Goal: Task Accomplishment & Management: Use online tool/utility

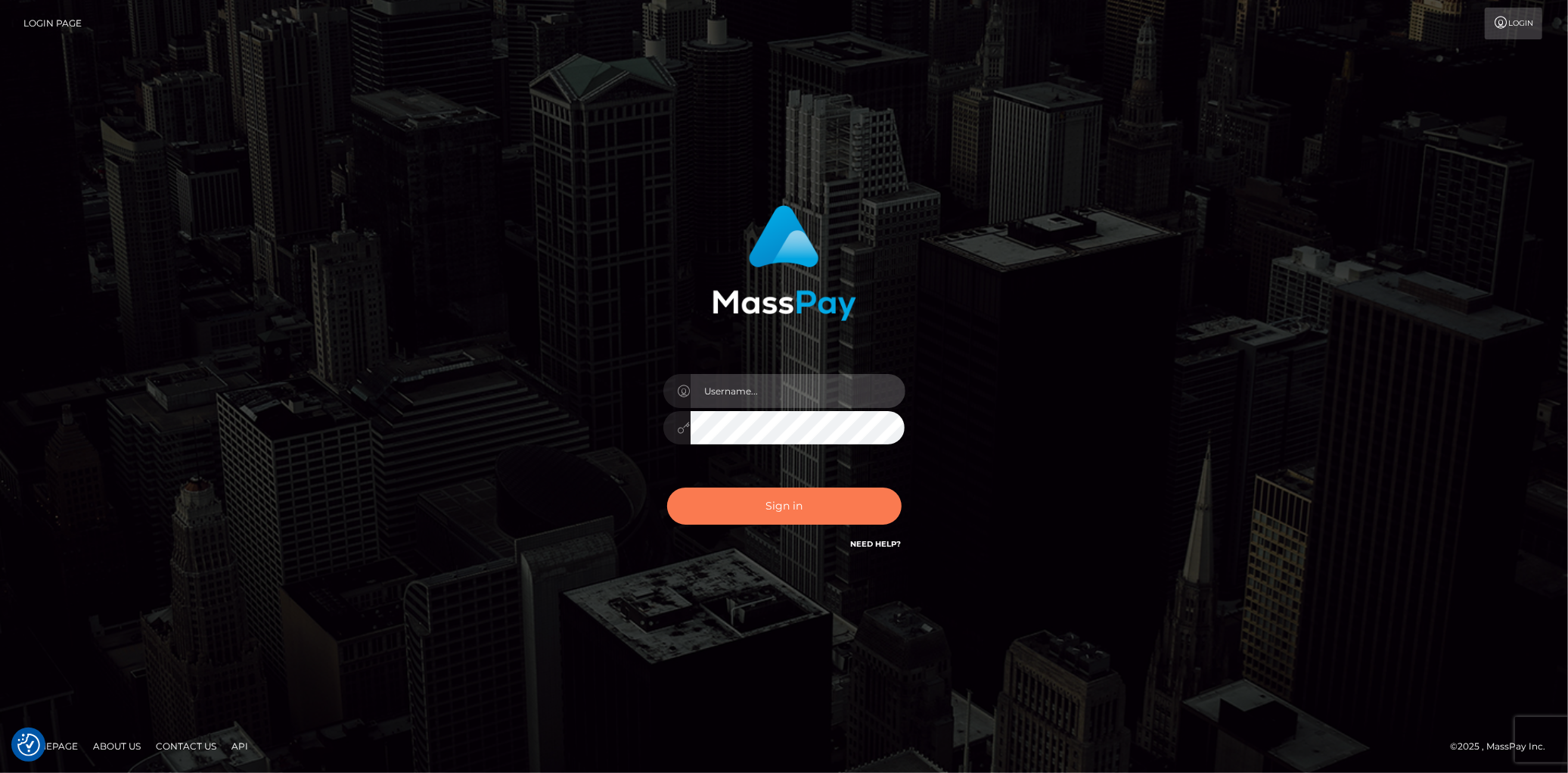
type input "Eduard Gavrilescu"
click at [749, 516] on button "Sign in" at bounding box center [785, 505] width 235 height 37
type input "Eduard Gavrilescu"
click at [743, 517] on button "Sign in" at bounding box center [785, 505] width 235 height 37
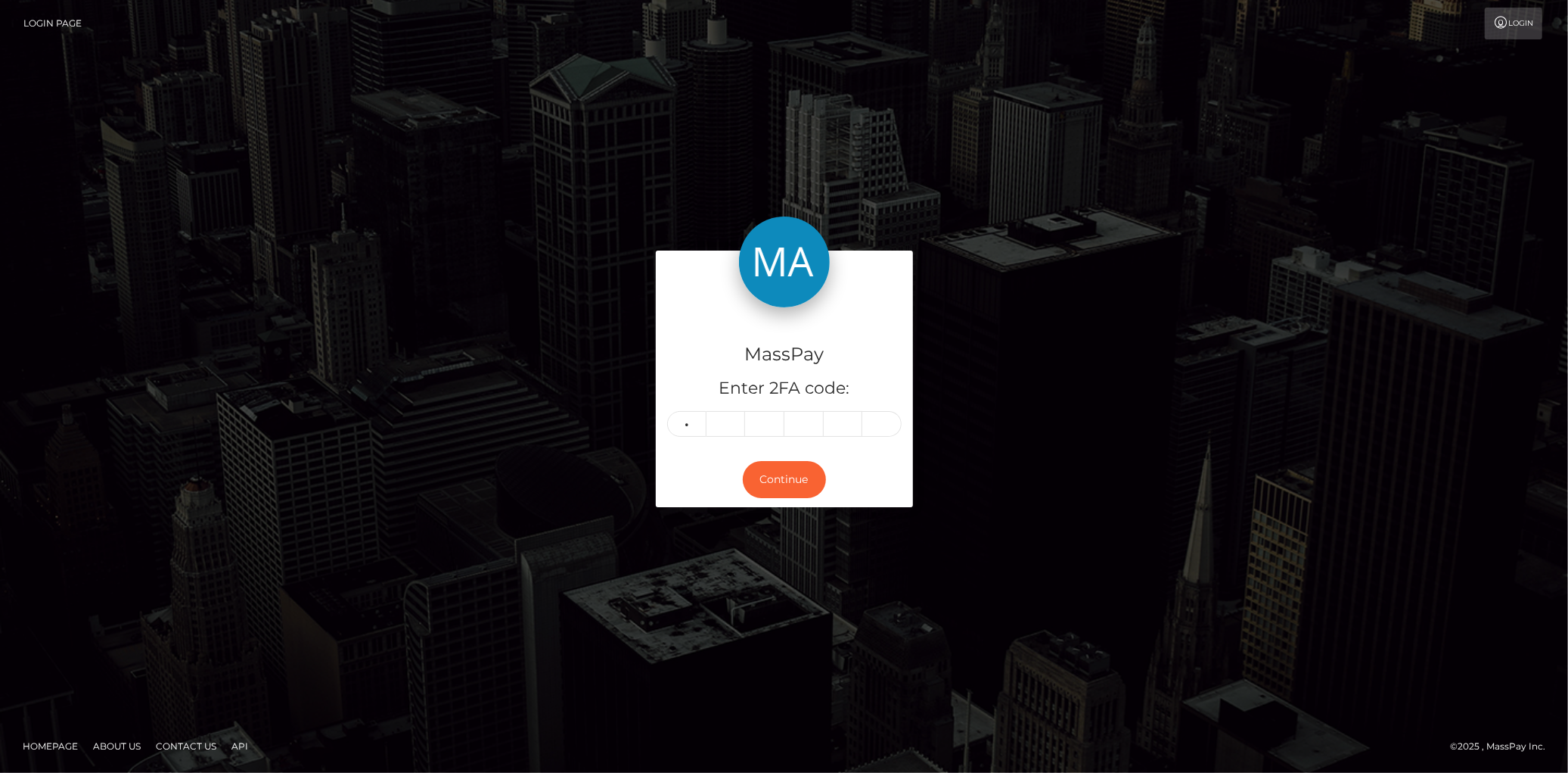
type input "1"
type input "3"
type input "2"
type input "5"
type input "3"
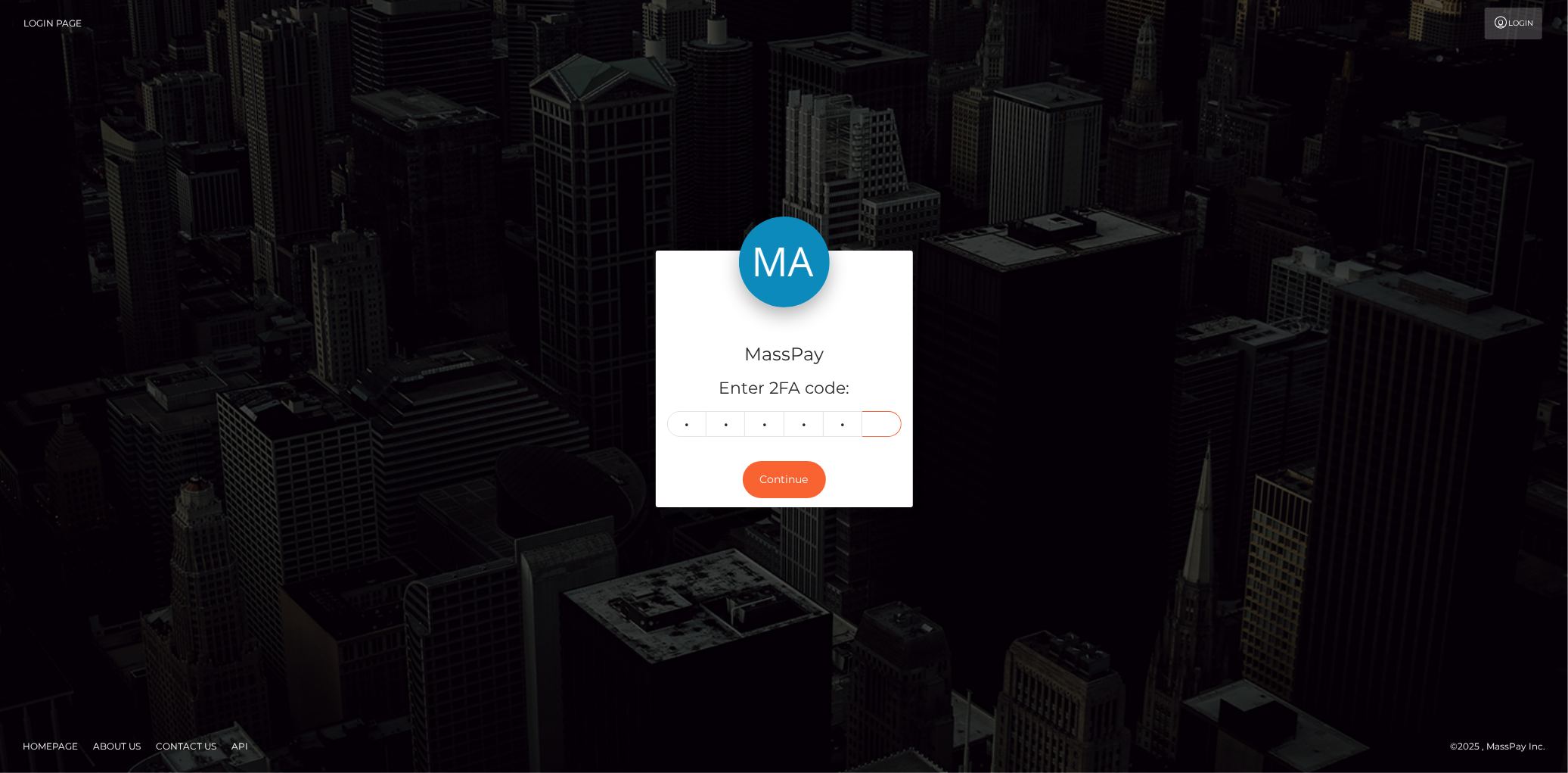
type input "2"
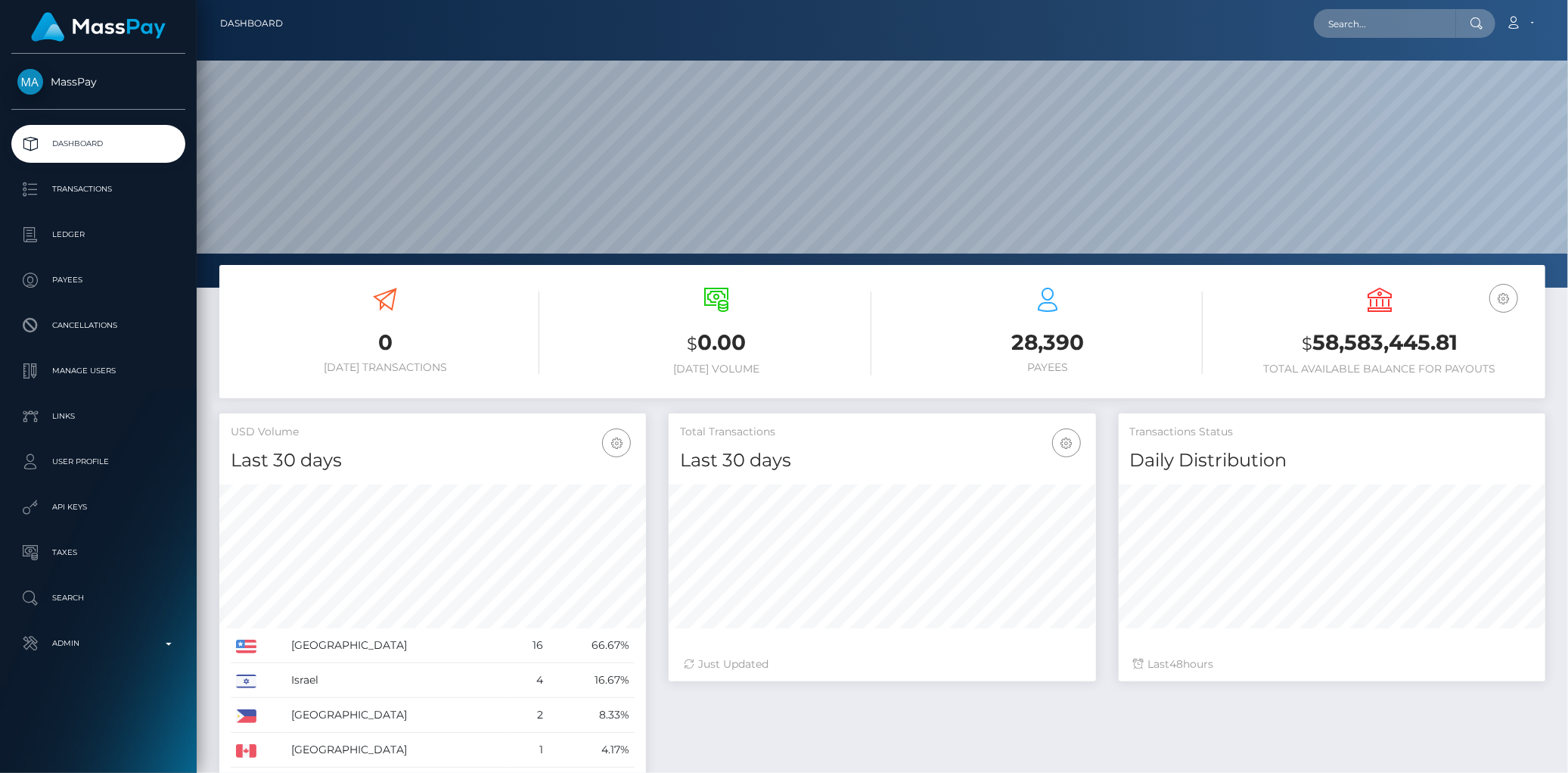
scroll to position [268, 427]
click at [1322, 16] on input "text" at bounding box center [1385, 23] width 142 height 29
paste input "admin@latexrapture.com"
type input "admin@latexrapture.com"
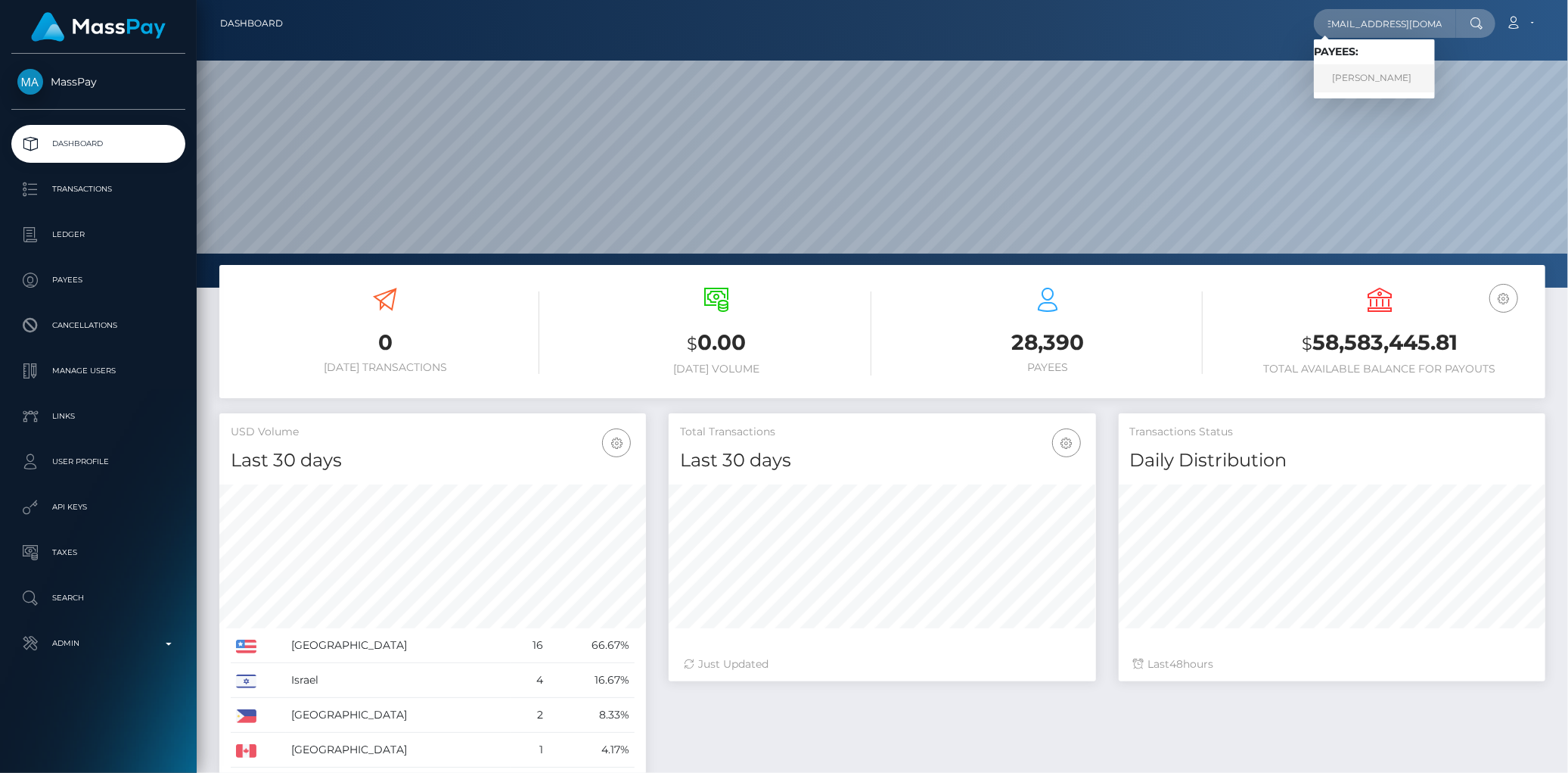
click at [1364, 85] on link "Donna Beckman" at bounding box center [1375, 78] width 121 height 28
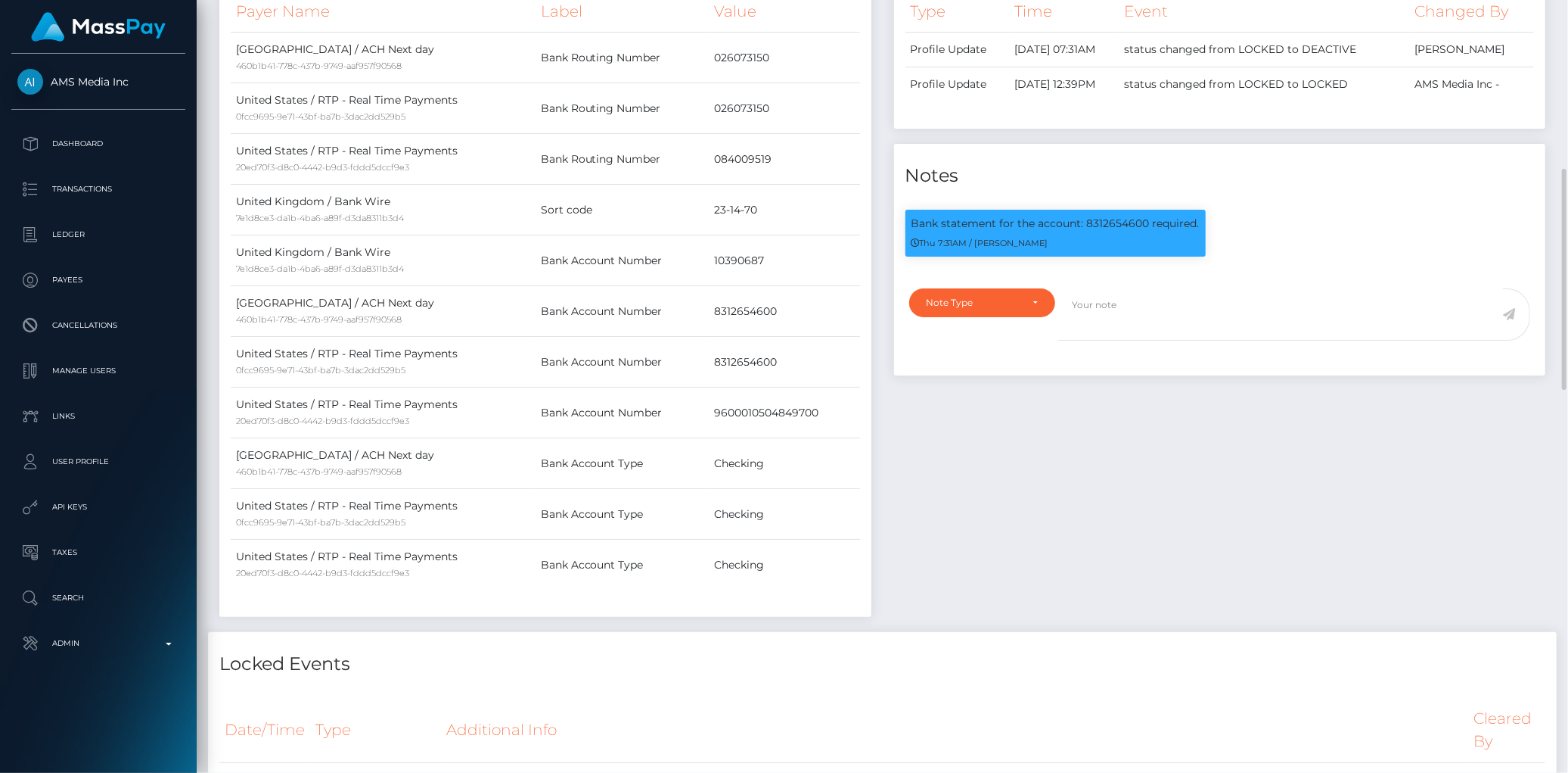
scroll to position [181, 427]
click at [1095, 210] on div "Bank statement for the account: 8312654600 required. Thu 7:31AM / [PERSON_NAME]" at bounding box center [1056, 233] width 300 height 47
click at [1093, 222] on p "Bank statement for the account: 8312654600 required." at bounding box center [1056, 224] width 288 height 16
copy p "8312654600"
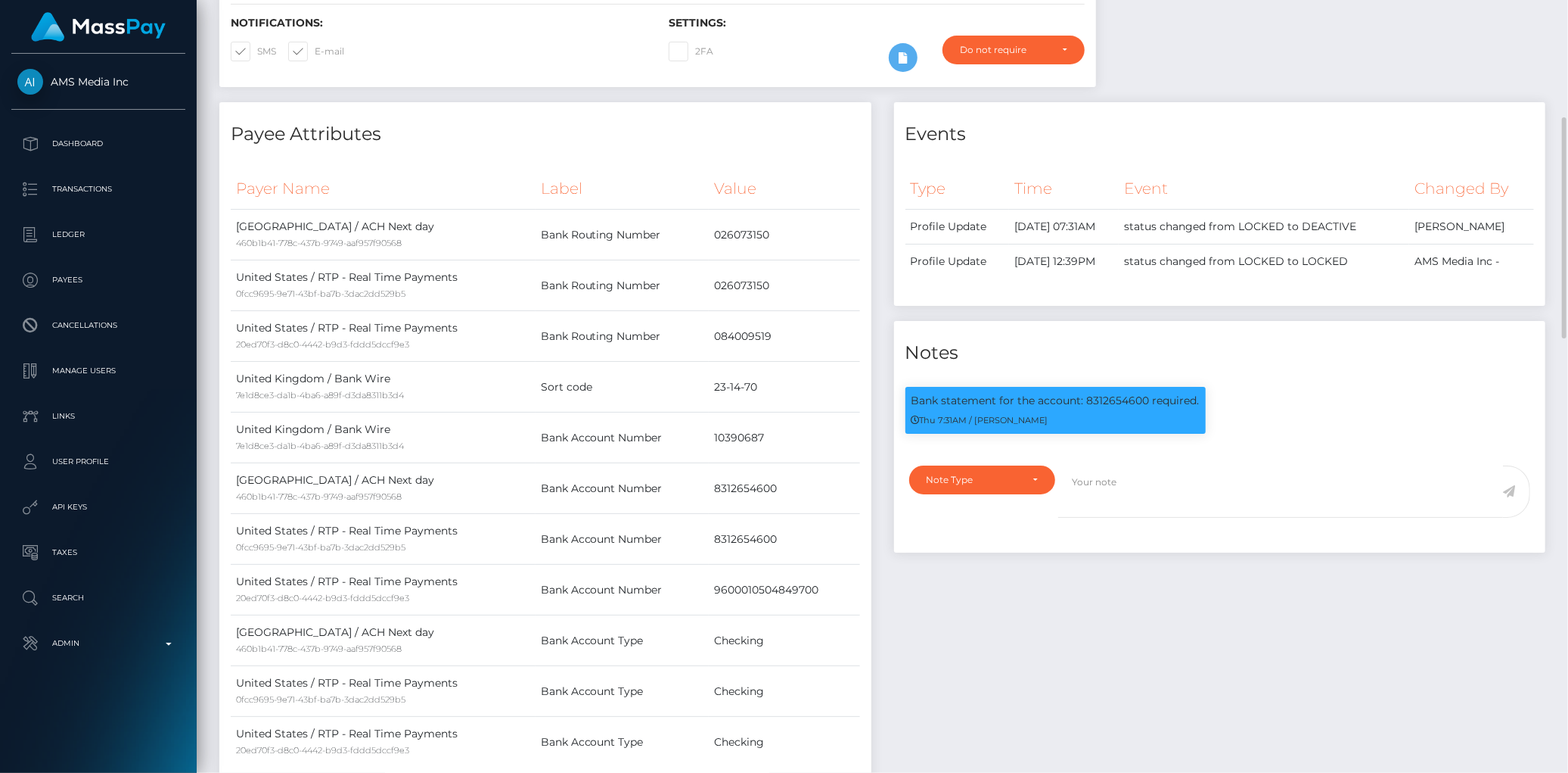
scroll to position [0, 0]
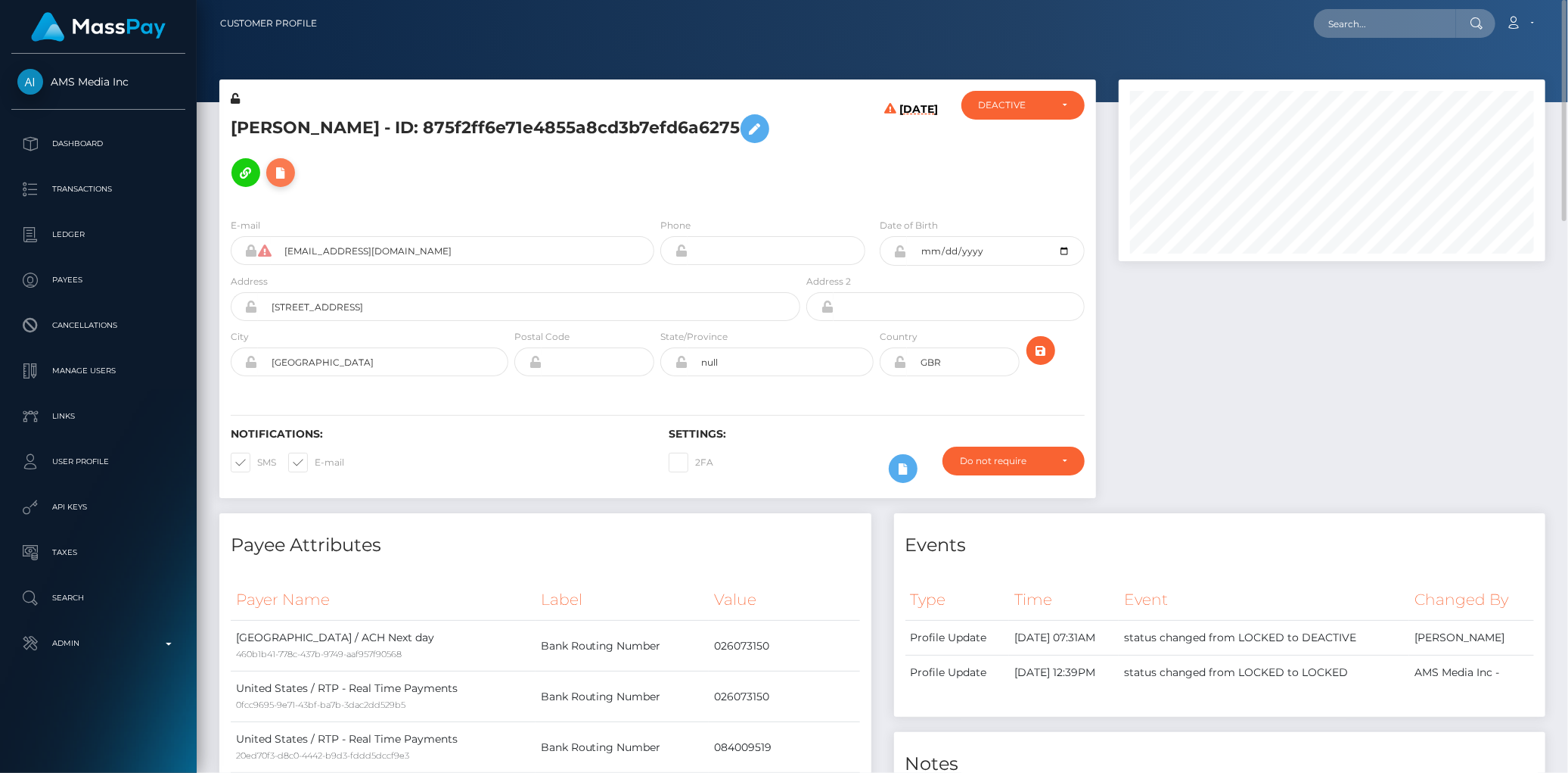
click at [280, 167] on icon at bounding box center [281, 173] width 18 height 19
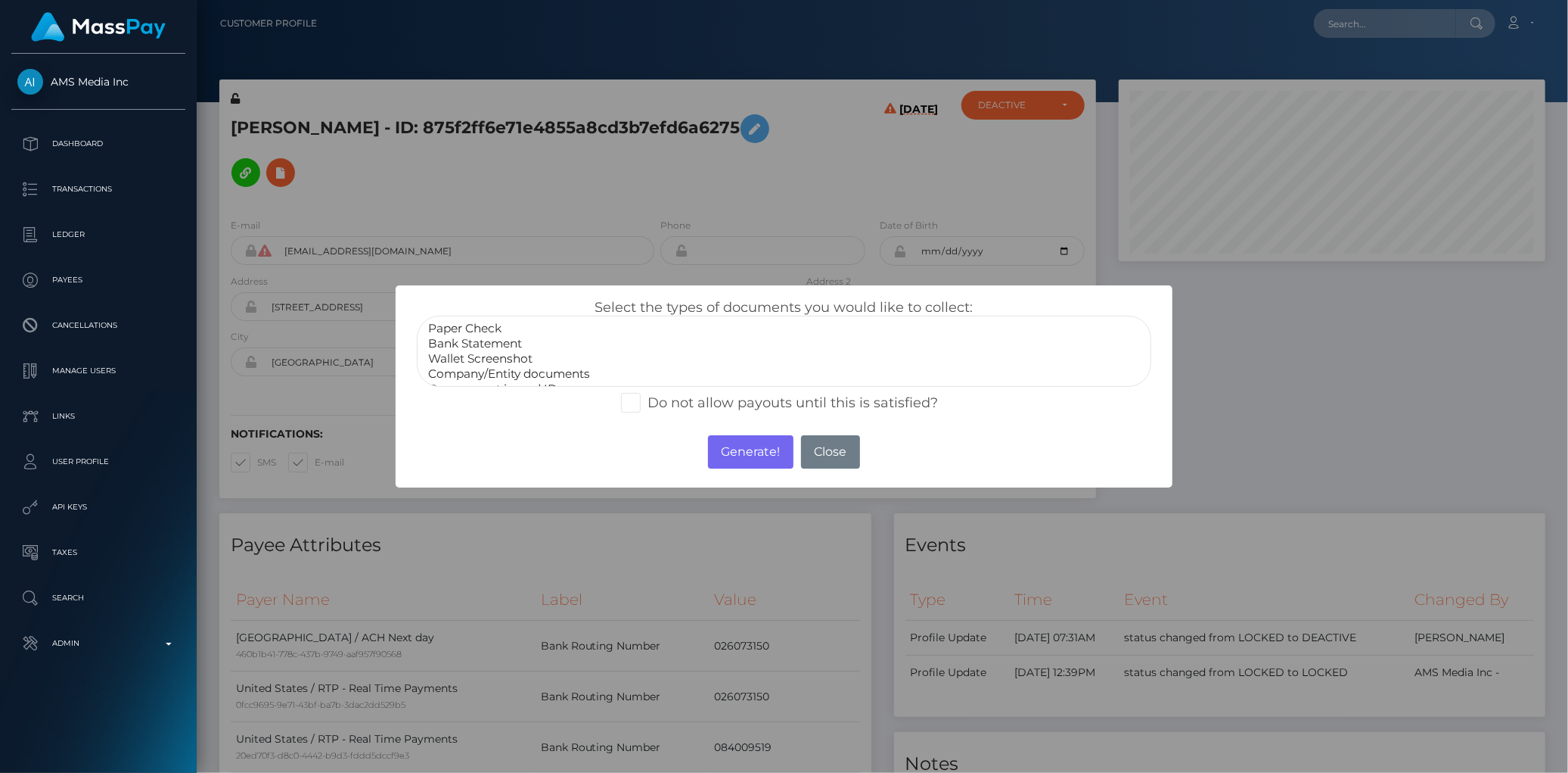
click at [508, 335] on option "Paper Check" at bounding box center [783, 328] width 714 height 16
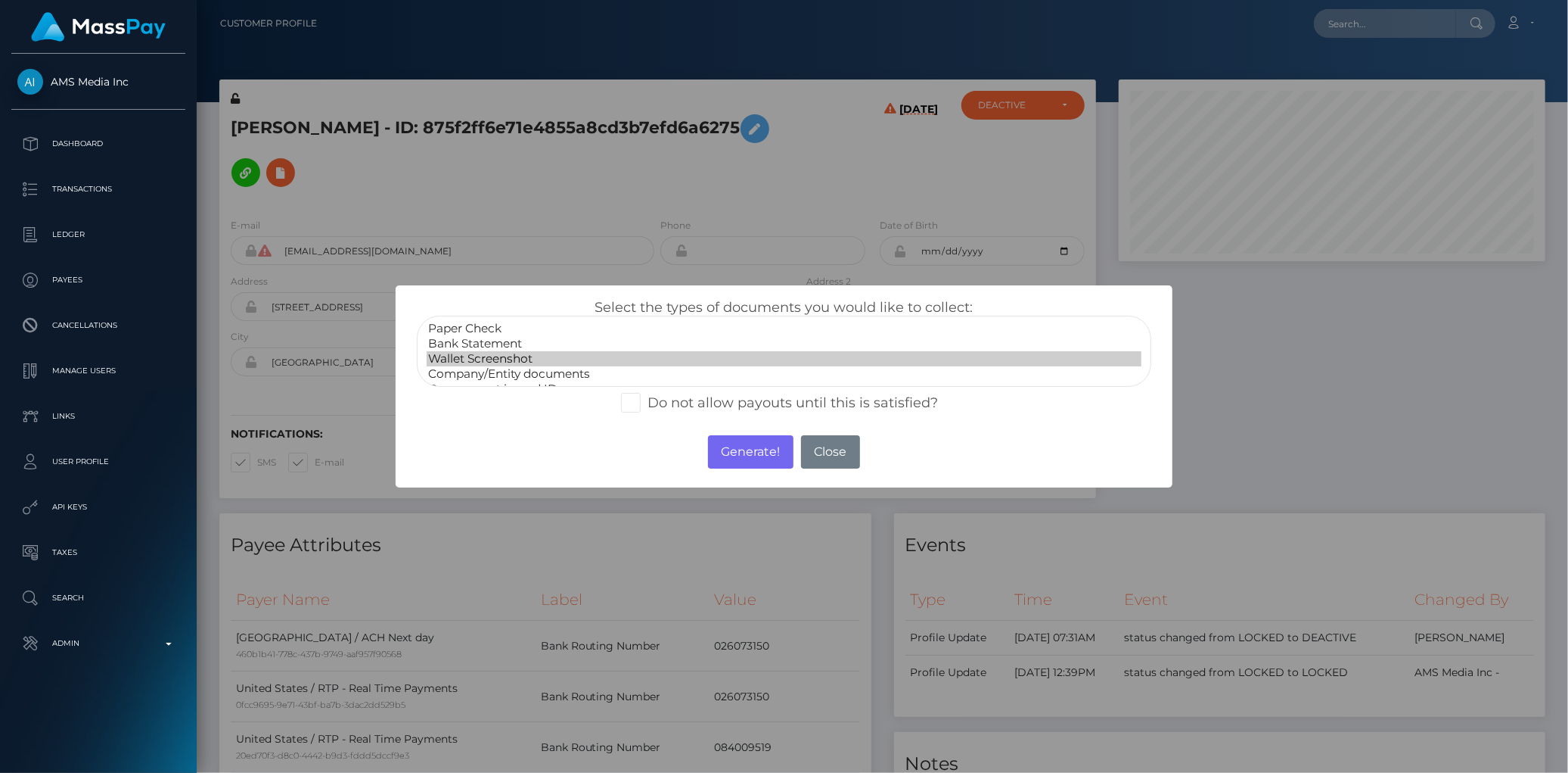
click at [590, 354] on option "Wallet Screenshot" at bounding box center [783, 359] width 714 height 16
select select "Bank Statement"
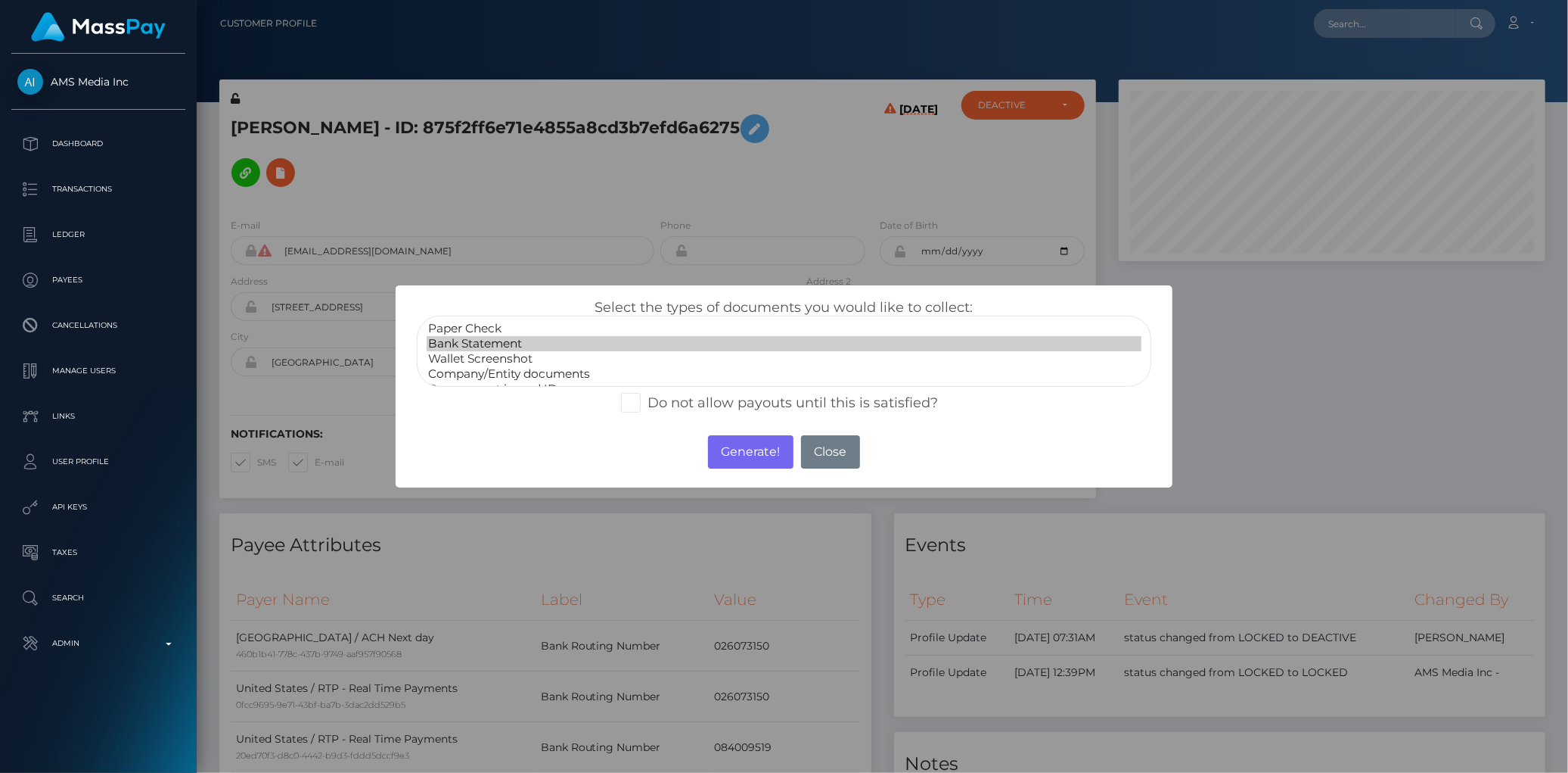
click at [577, 345] on option "Bank Statement" at bounding box center [783, 344] width 714 height 16
click at [723, 448] on button "Generate!" at bounding box center [750, 452] width 85 height 34
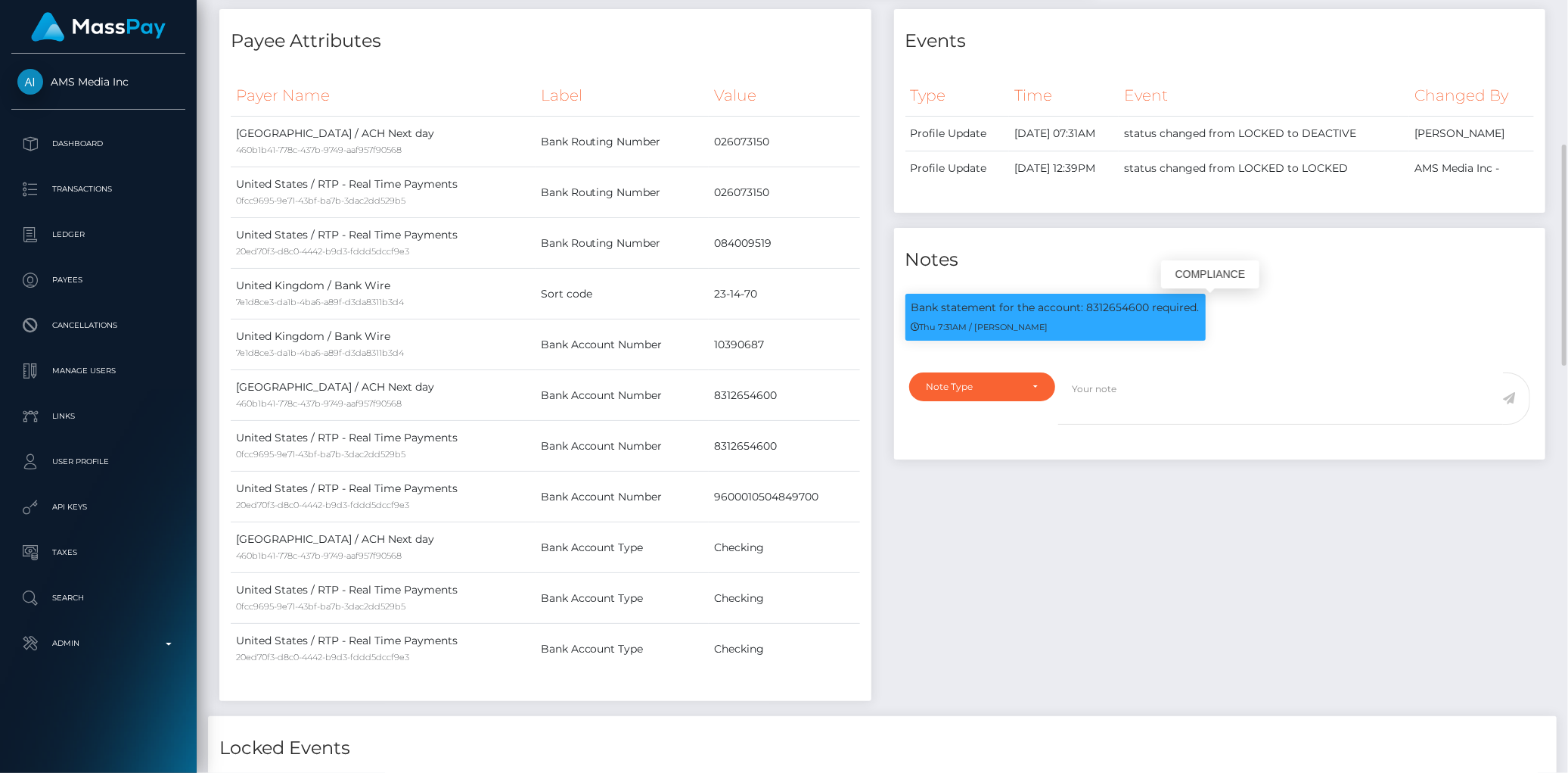
scroll to position [181, 427]
copy p "8312654600"
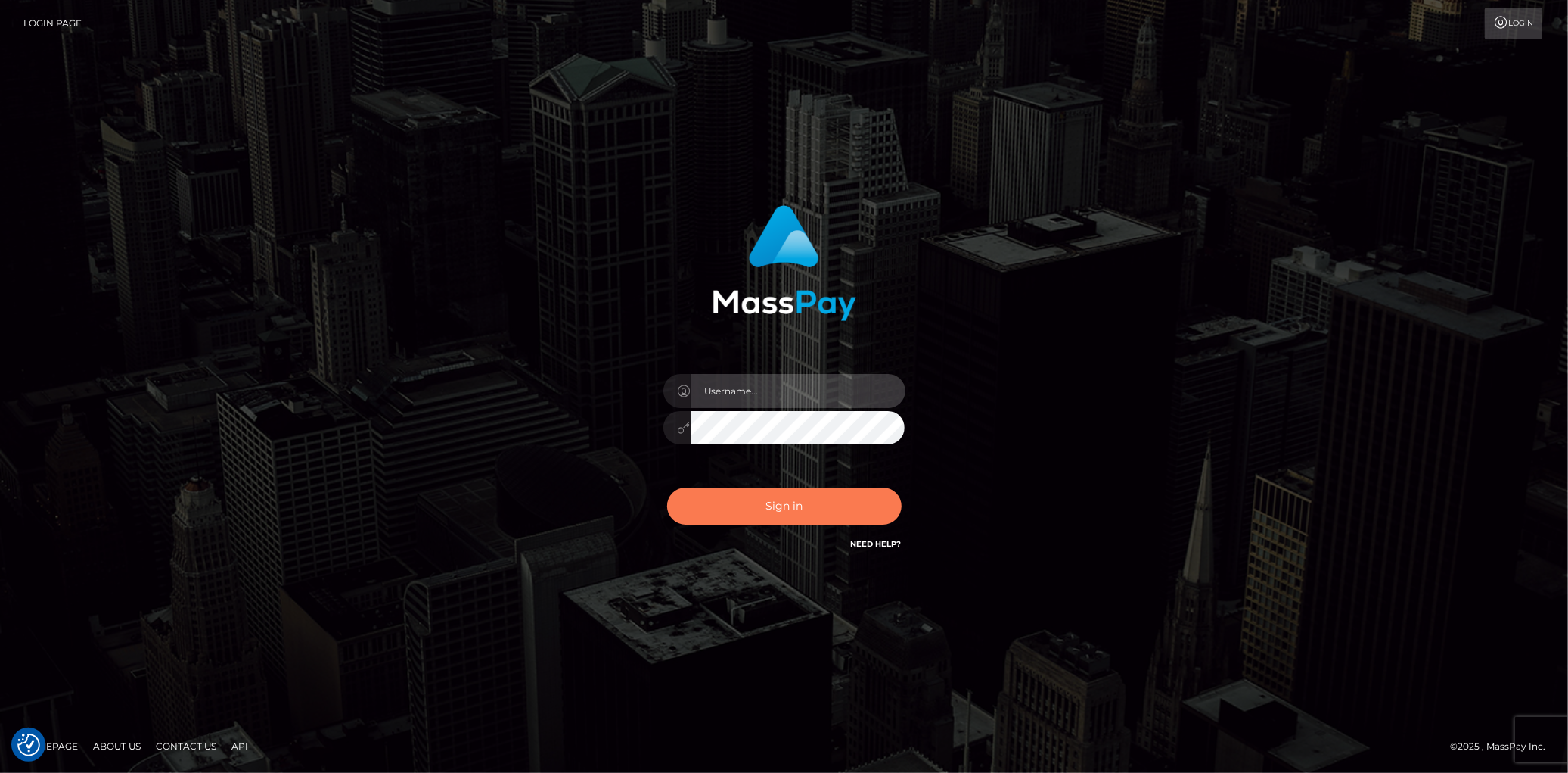
type input "[PERSON_NAME]"
click at [781, 504] on button "Sign in" at bounding box center [785, 505] width 235 height 37
type input "[PERSON_NAME]"
click at [781, 504] on button "Sign in" at bounding box center [785, 505] width 235 height 37
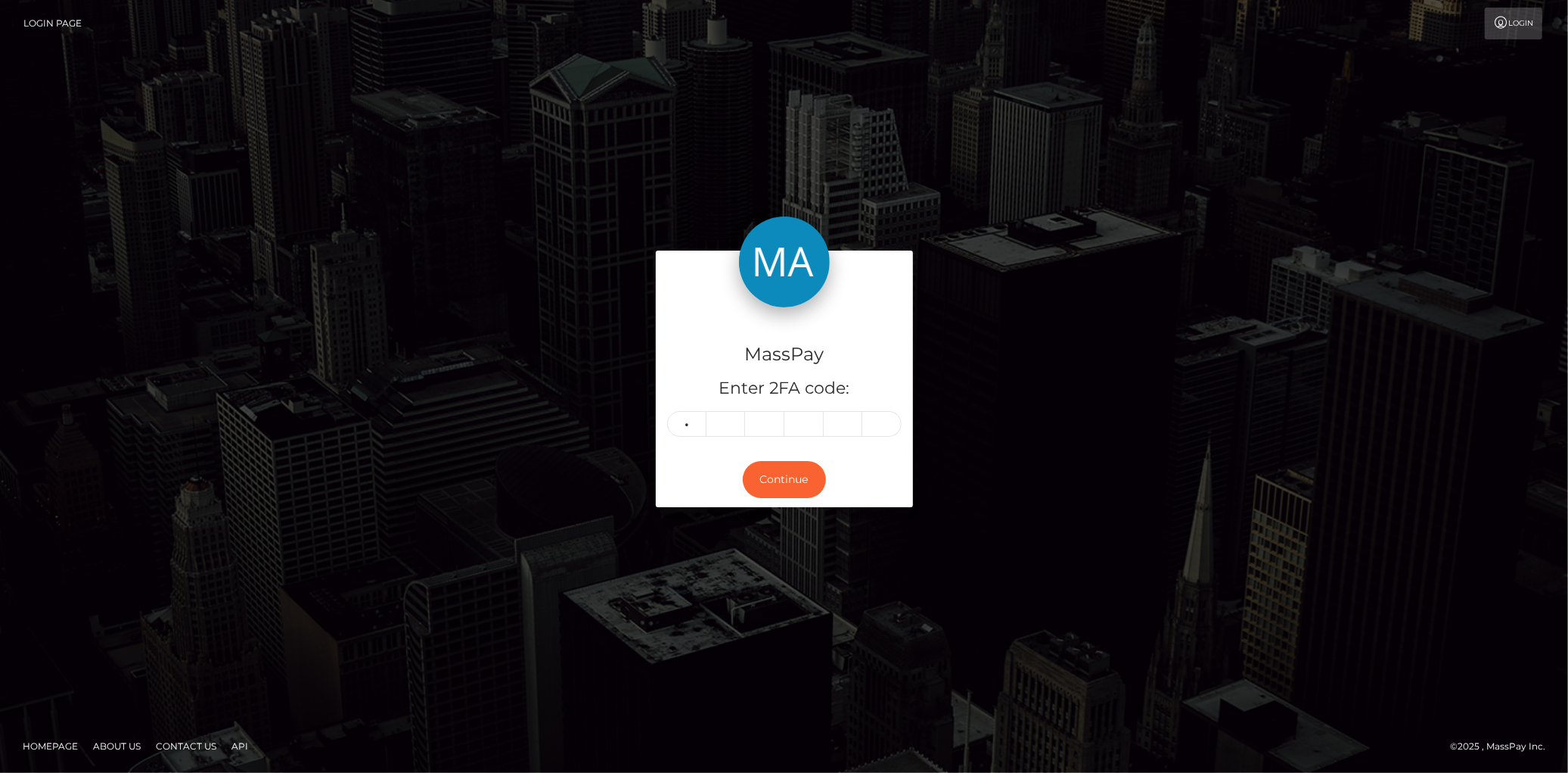
type input "5"
type input "4"
type input "0"
type input "8"
type input "9"
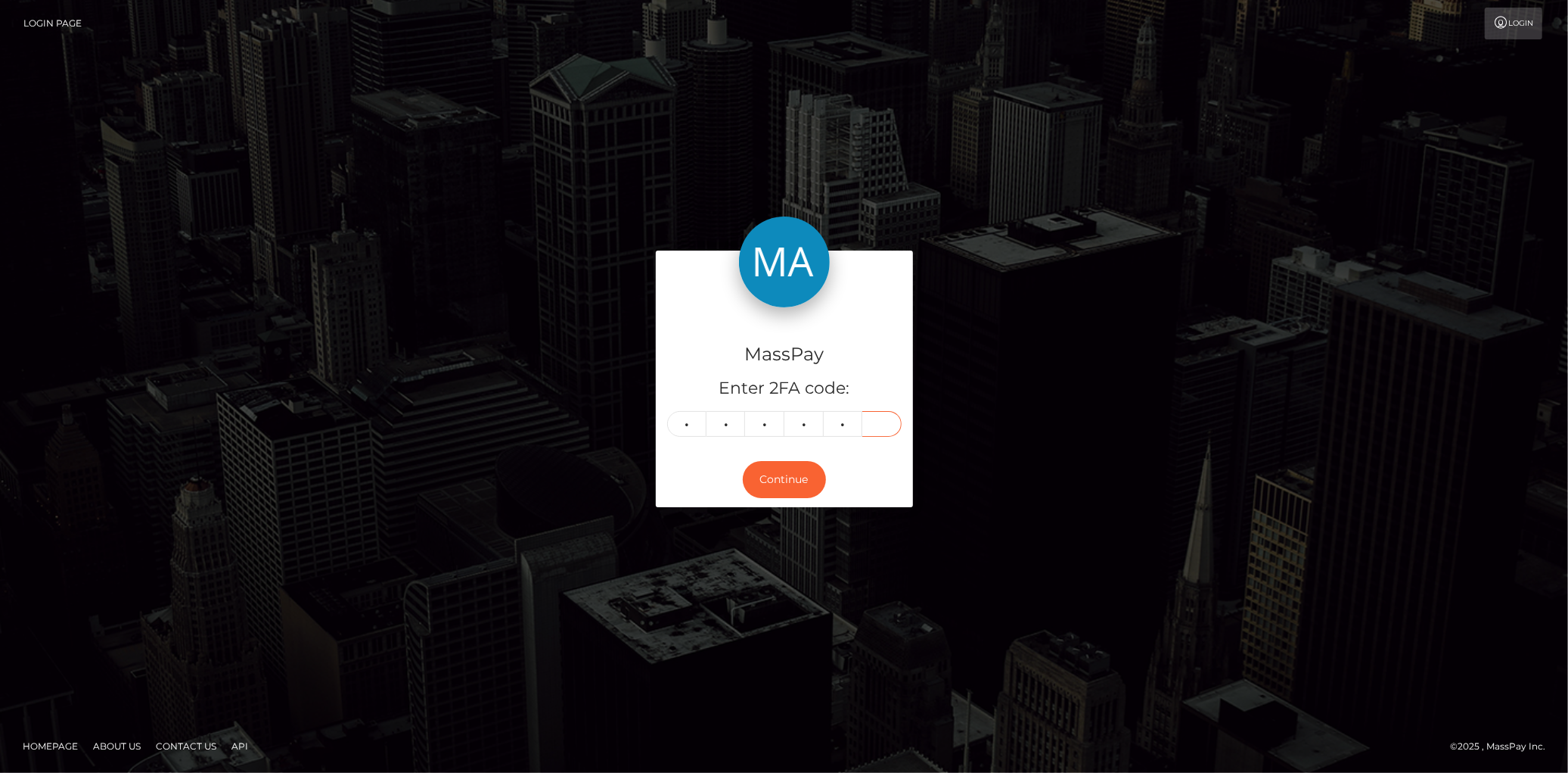
type input "9"
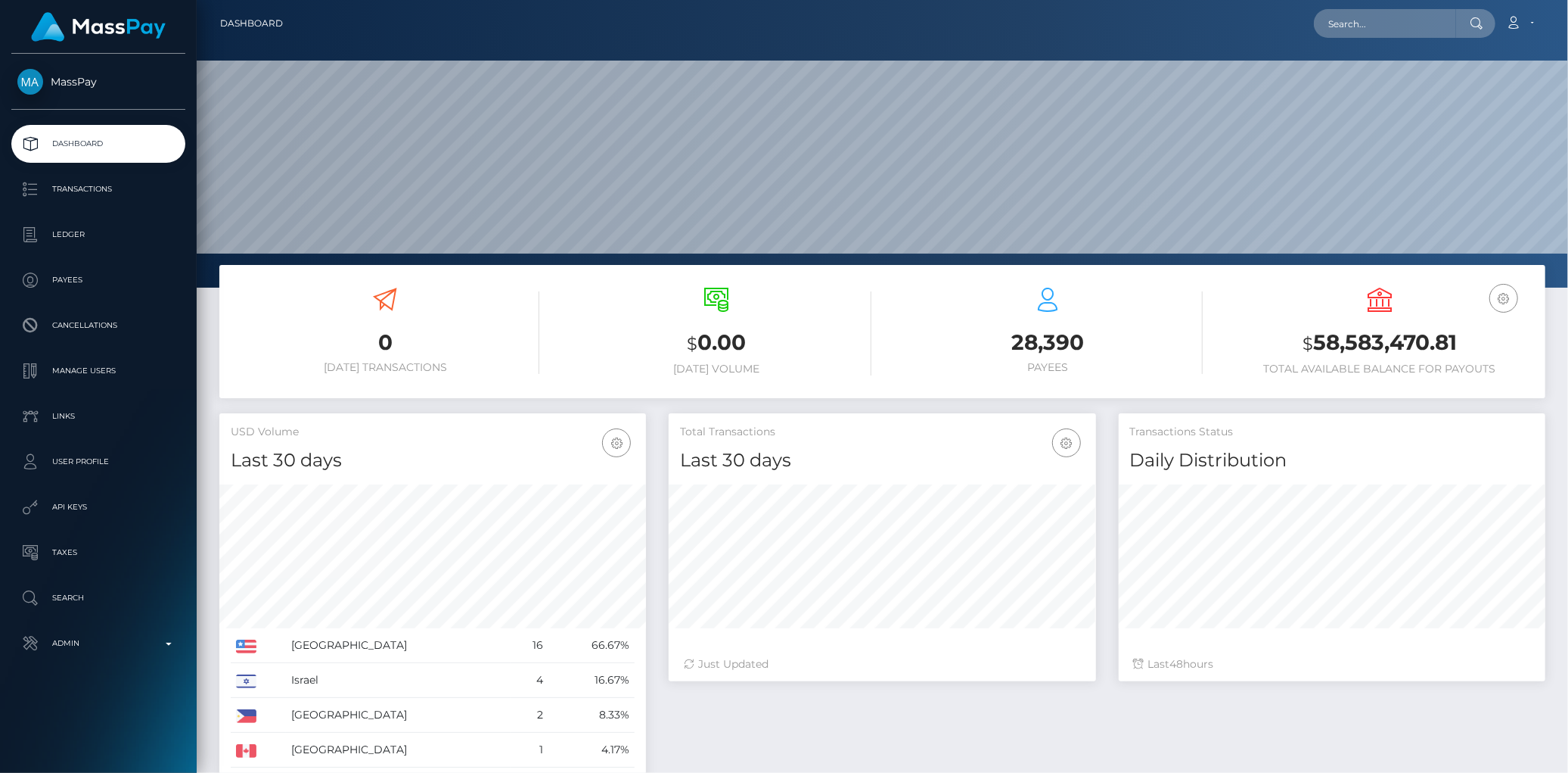
scroll to position [268, 427]
click at [1326, 22] on input "text" at bounding box center [1385, 23] width 142 height 29
paste input "goviralexperts@gmail.com"
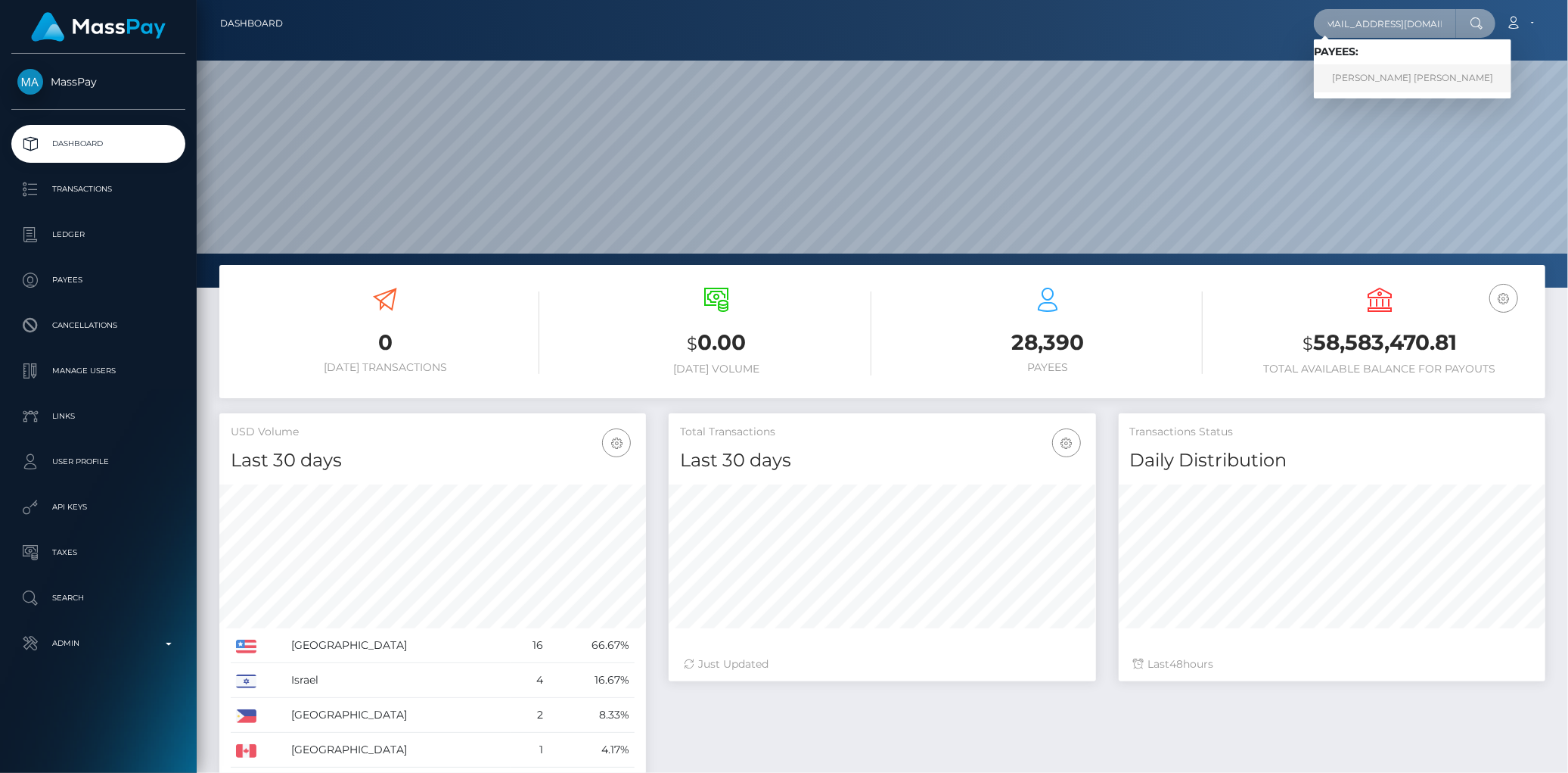
type input "goviralexperts@gmail.com"
click at [1374, 76] on link "AMANDA SKYE HAMILTON" at bounding box center [1413, 78] width 198 height 28
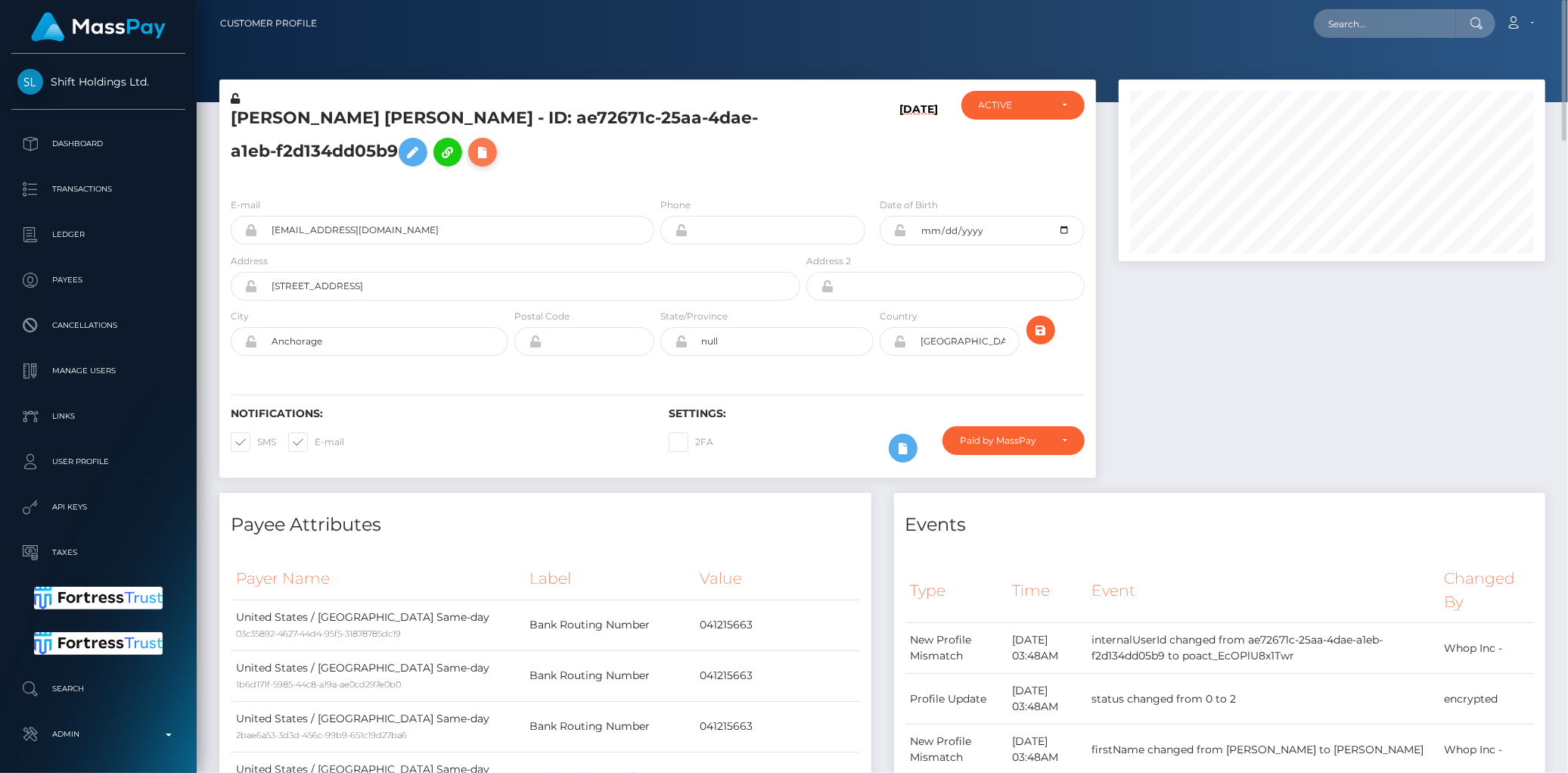
click at [473, 147] on icon at bounding box center [482, 153] width 18 height 19
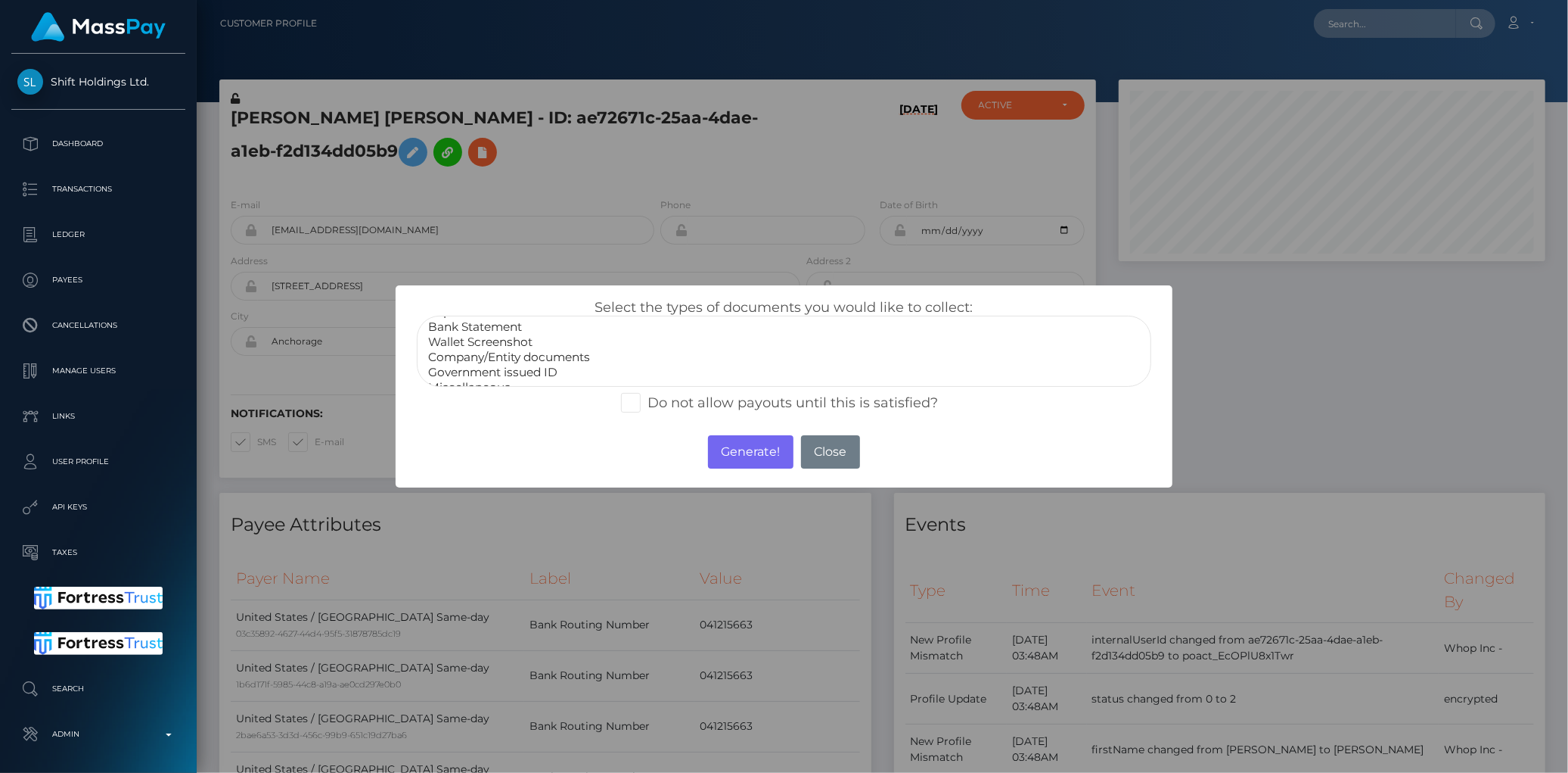
scroll to position [28, 0]
select select "Government issued ID"
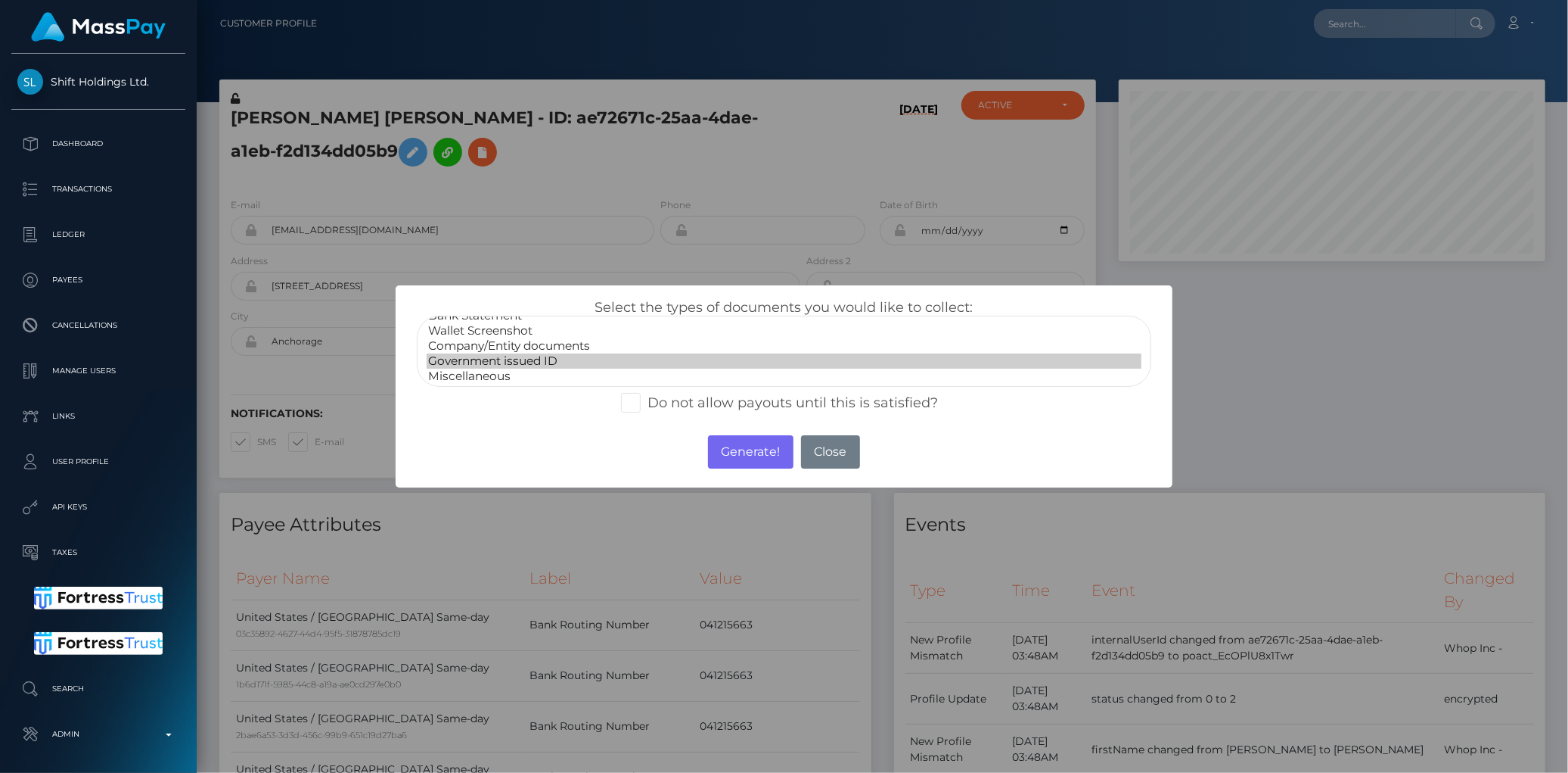
click at [503, 353] on option "Government issued ID" at bounding box center [783, 361] width 714 height 16
click at [750, 444] on button "Generate!" at bounding box center [750, 452] width 85 height 34
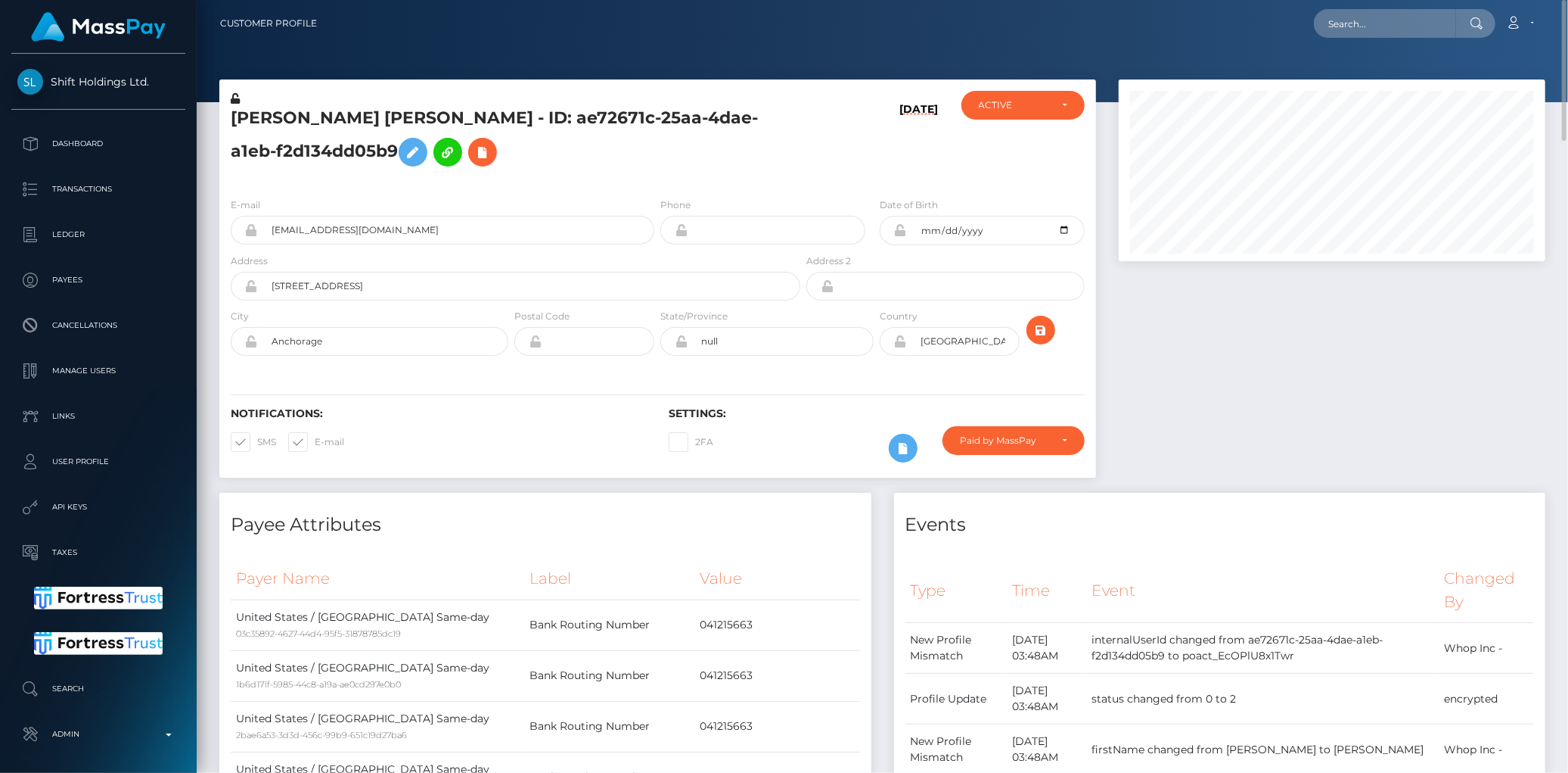
click at [308, 102] on div "AMANDA SKYE HAMILTON - ID: ae72671c-25aa-4dae-a1eb-f2d134dd05b9" at bounding box center [511, 138] width 584 height 95
click at [308, 104] on div "AMANDA SKYE HAMILTON - ID: ae72671c-25aa-4dae-a1eb-f2d134dd05b9" at bounding box center [511, 138] width 584 height 95
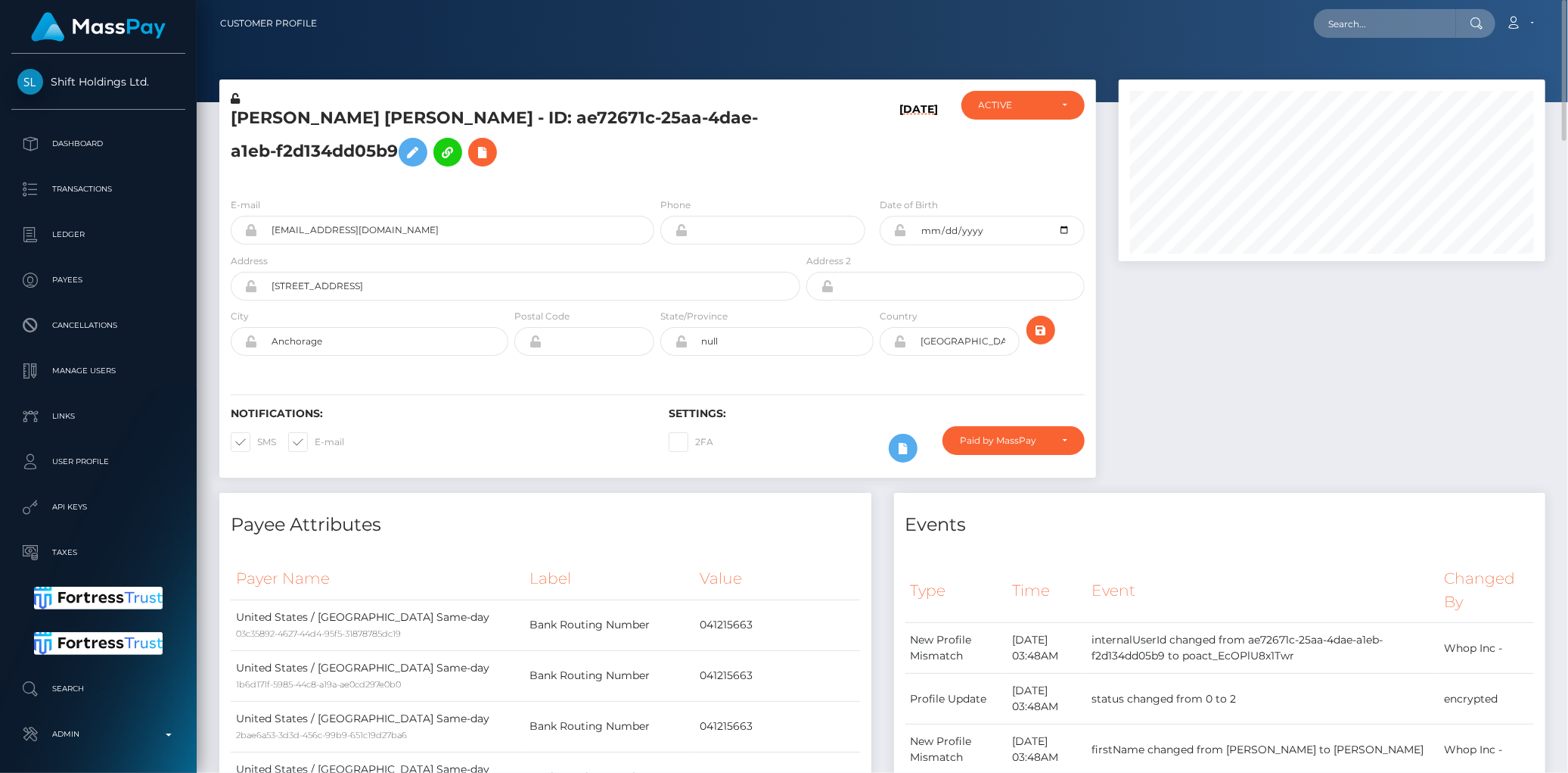
click at [308, 104] on div "AMANDA SKYE HAMILTON - ID: ae72671c-25aa-4dae-a1eb-f2d134dd05b9" at bounding box center [511, 138] width 584 height 95
click at [305, 111] on h5 "AMANDA SKYE HAMILTON - ID: ae72671c-25aa-4dae-a1eb-f2d134dd05b9" at bounding box center [511, 141] width 561 height 67
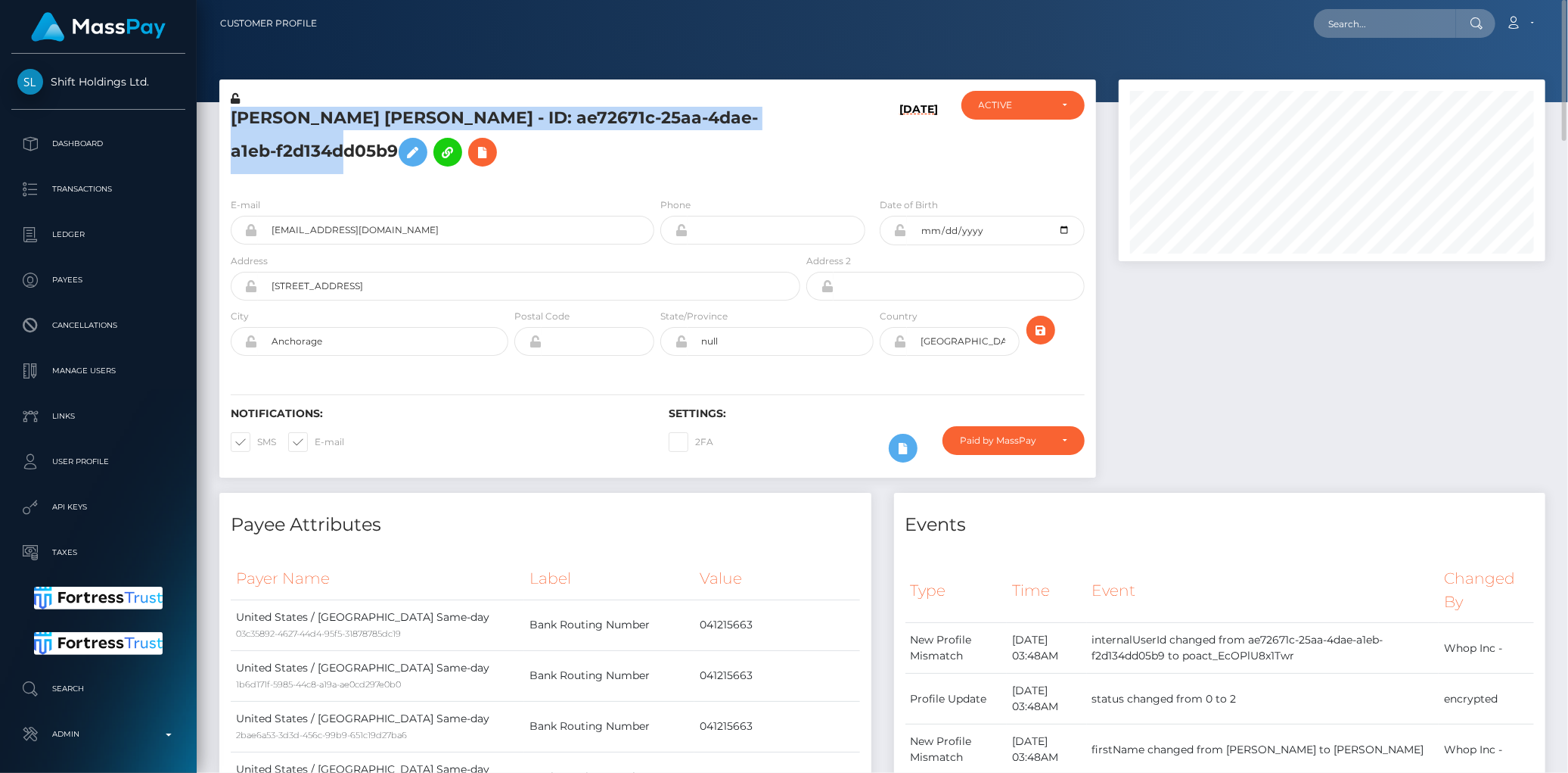
click at [305, 111] on h5 "AMANDA SKYE HAMILTON - ID: ae72671c-25aa-4dae-a1eb-f2d134dd05b9" at bounding box center [511, 141] width 561 height 67
copy h5 "AMANDA SKYE HAMILTON - ID: ae72671c-25aa-4dae-a1eb-f2d134dd05b9"
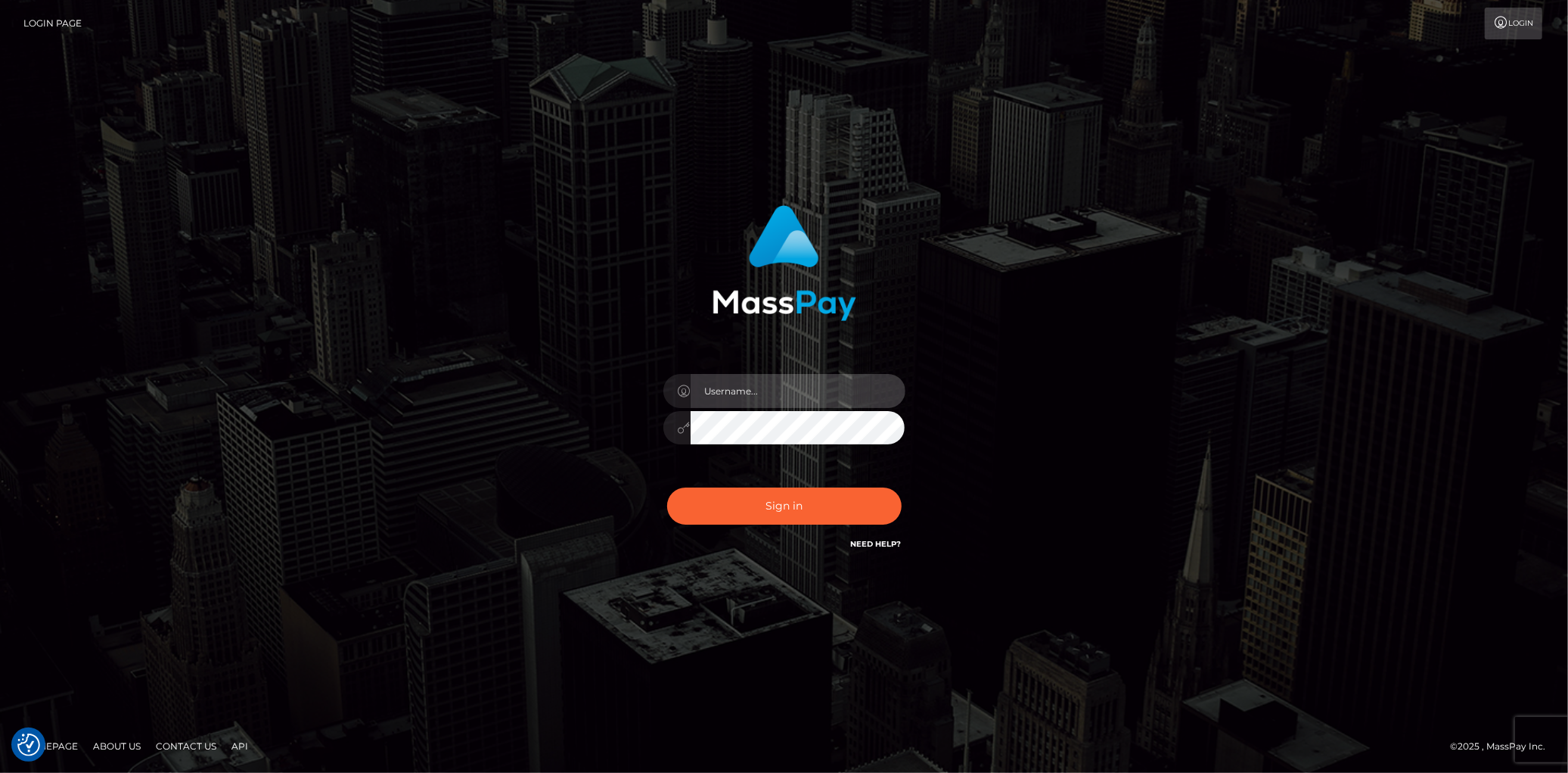
type input "[PERSON_NAME]"
click at [833, 564] on form "Eduard Gavrilescu" at bounding box center [784, 386] width 397 height 385
click at [804, 517] on button "Sign in" at bounding box center [785, 505] width 235 height 37
type input "[PERSON_NAME]"
click at [772, 505] on button "Sign in" at bounding box center [785, 505] width 235 height 37
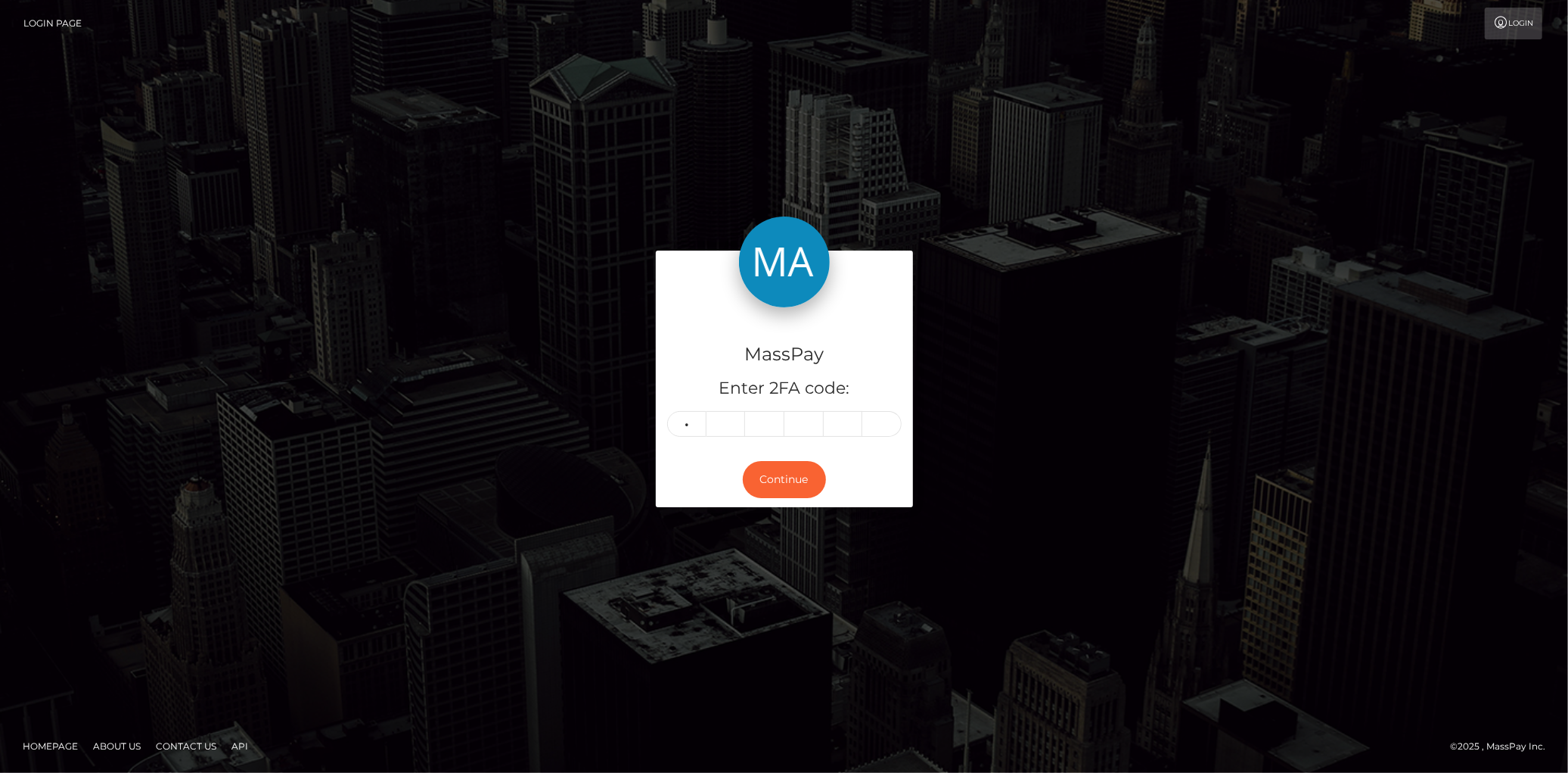
type input "4"
type input "2"
type input "0"
type input "9"
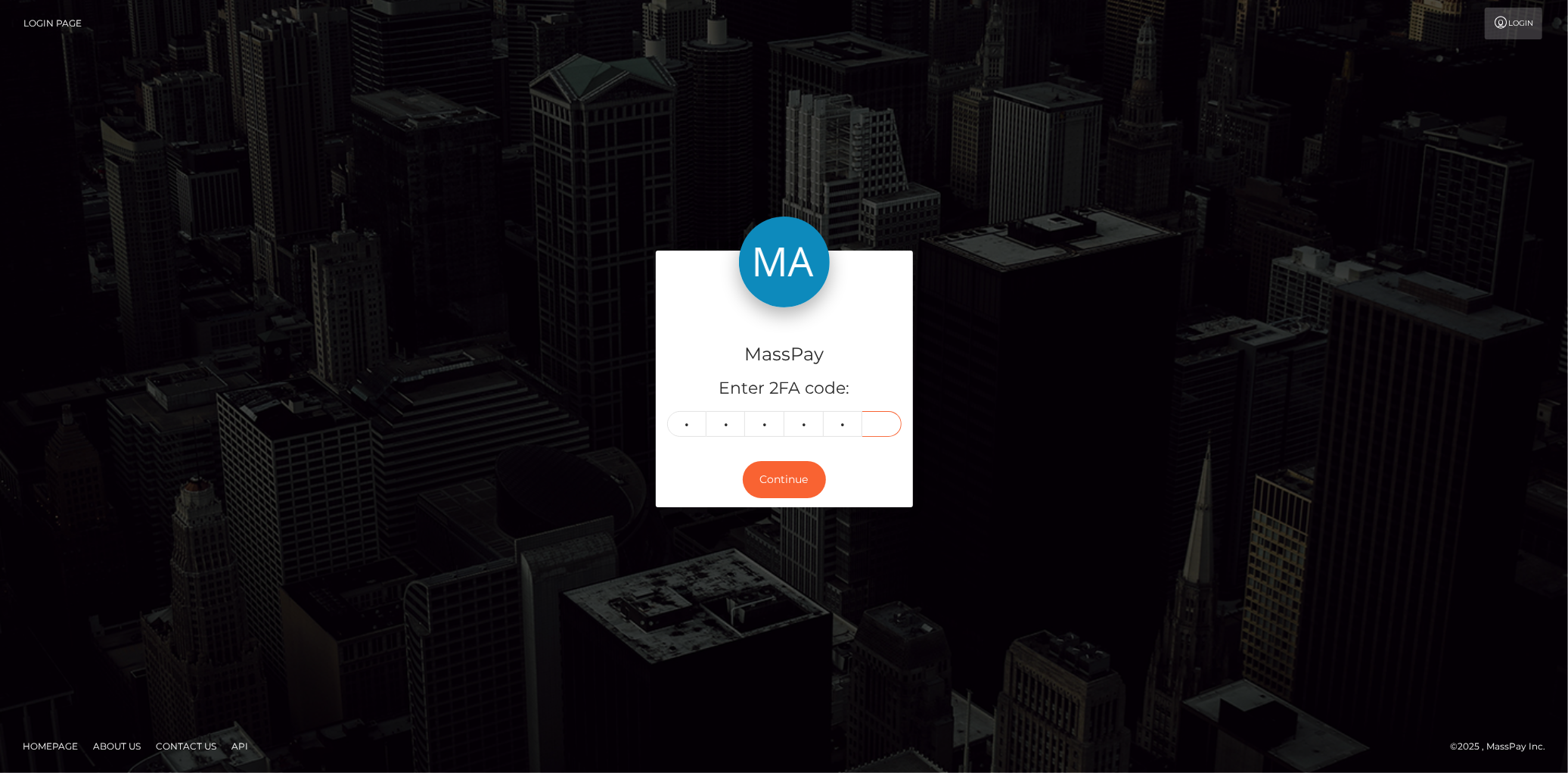
type input "9"
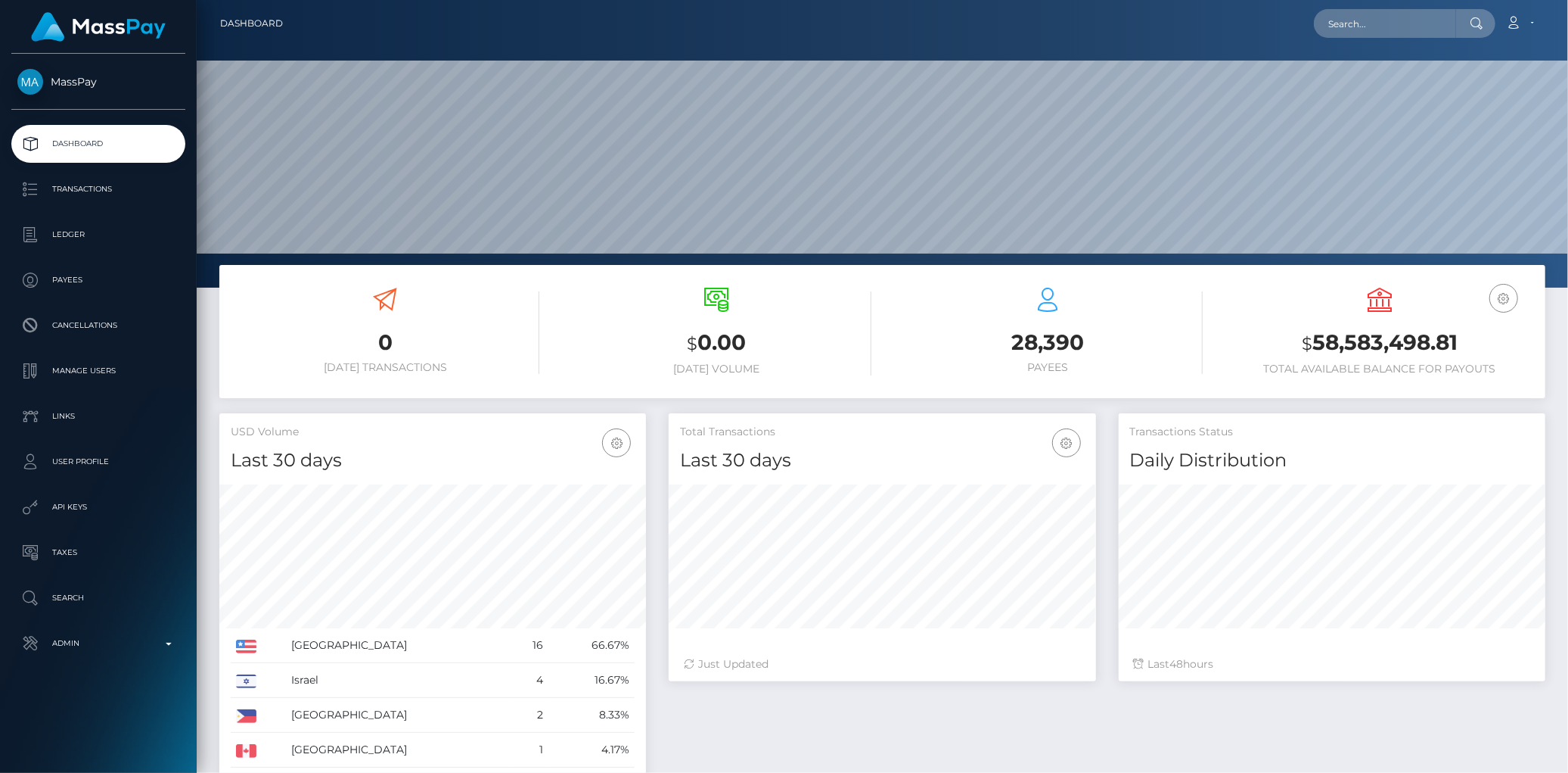
scroll to position [268, 427]
click at [1348, 23] on input "text" at bounding box center [1385, 23] width 142 height 29
paste input "MSPd6d381dfb42fd71"
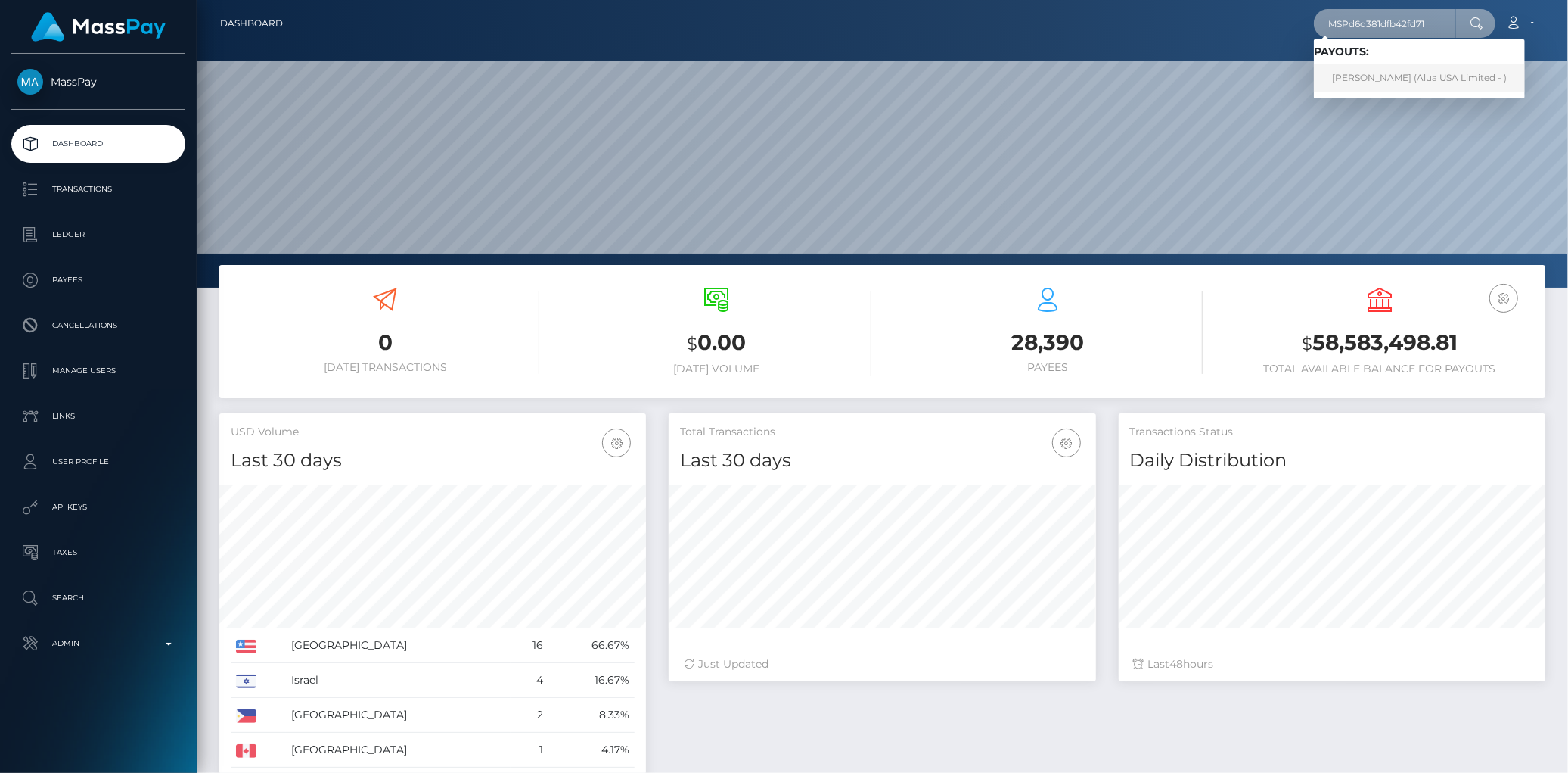
type input "MSPd6d381dfb42fd71"
click at [1350, 80] on link "[PERSON_NAME] (Alua USA Limited - )" at bounding box center [1419, 78] width 211 height 28
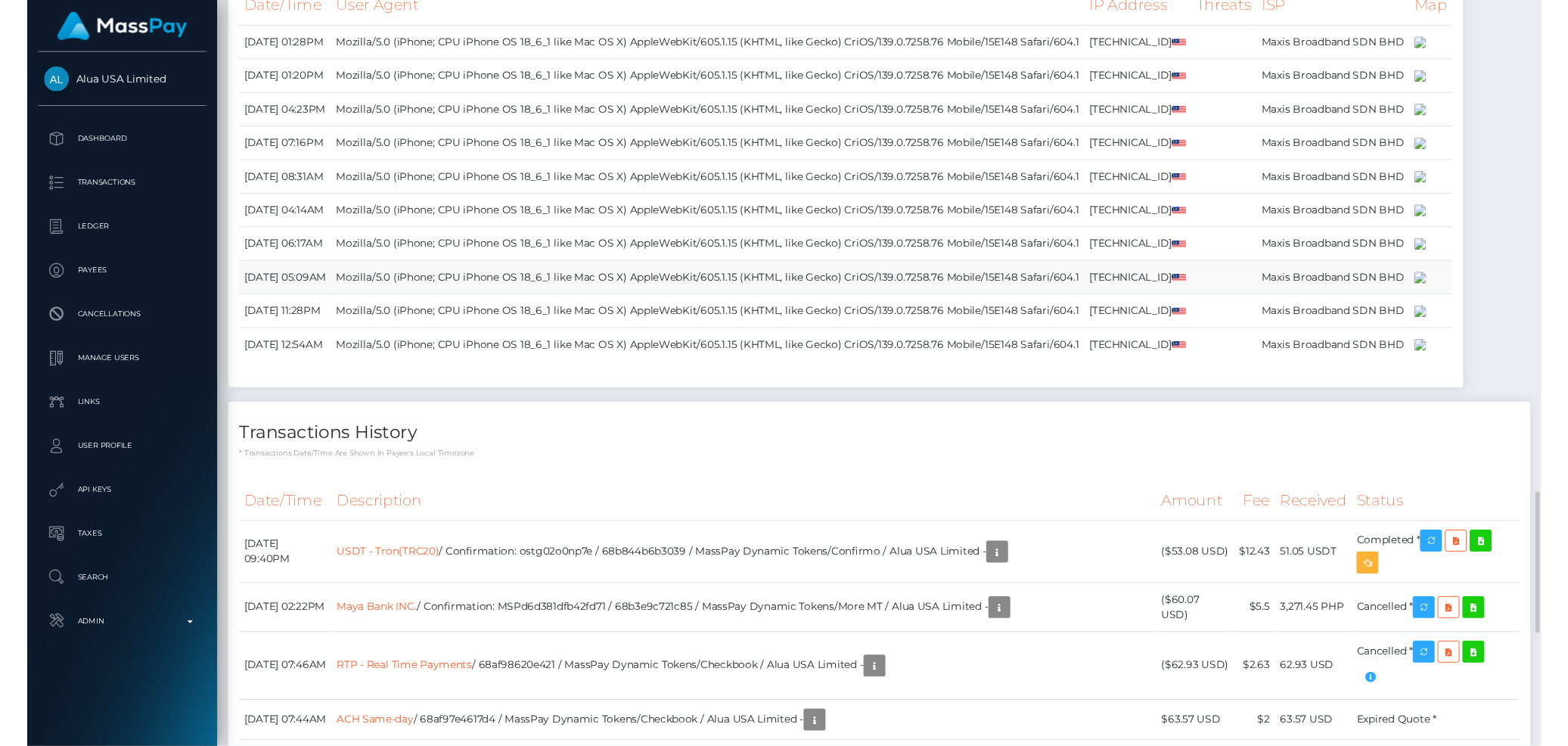
scroll to position [3194, 0]
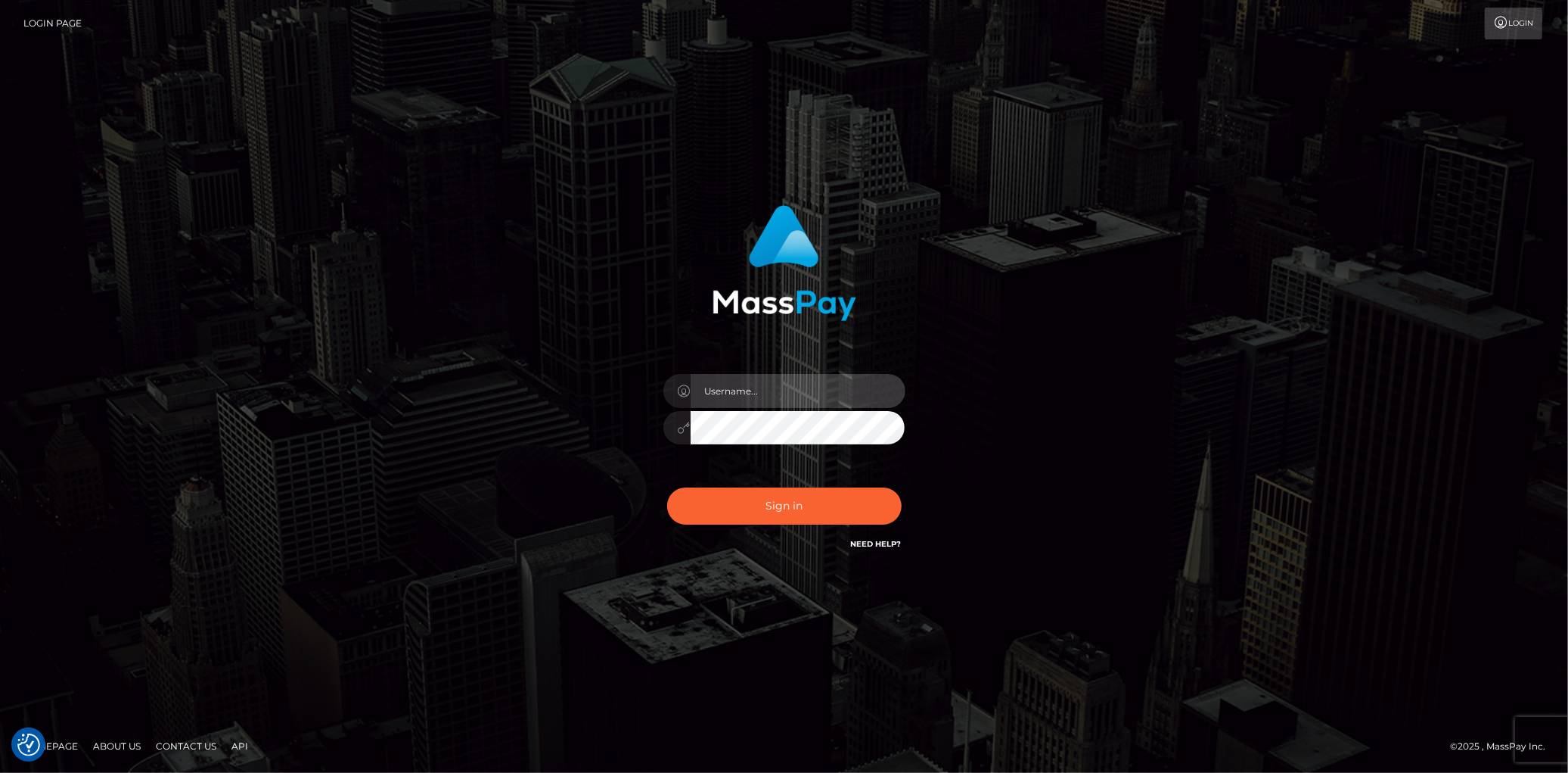
type input "[PERSON_NAME]"
click at [719, 524] on div "Sign in Need Help?" at bounding box center [784, 512] width 265 height 67
click at [721, 520] on button "Sign in" at bounding box center [785, 505] width 235 height 37
type input "[PERSON_NAME]"
click at [721, 520] on button "Sign in" at bounding box center [785, 505] width 235 height 37
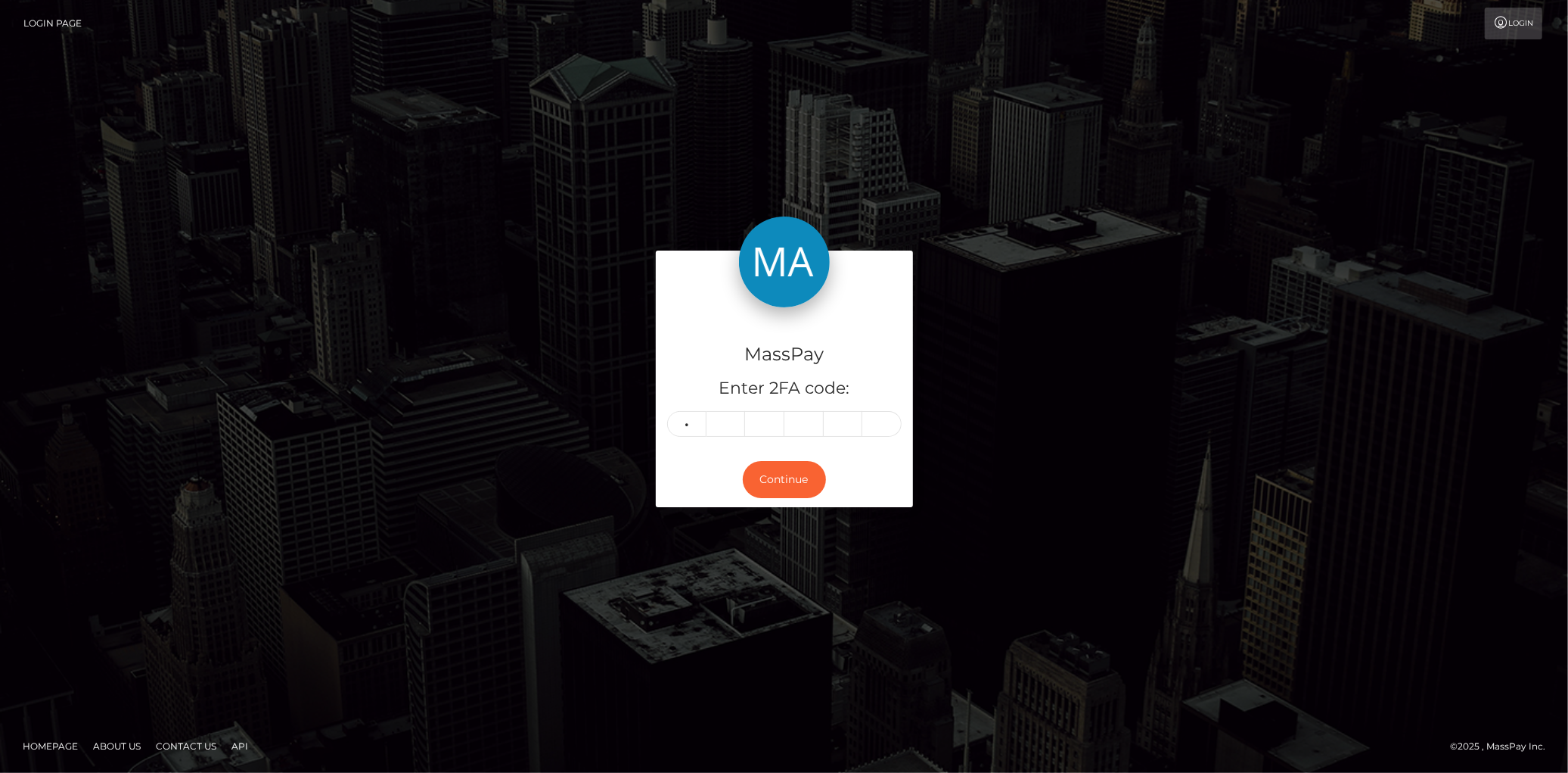
type input "7"
type input "5"
type input "1"
type input "7"
type input "5"
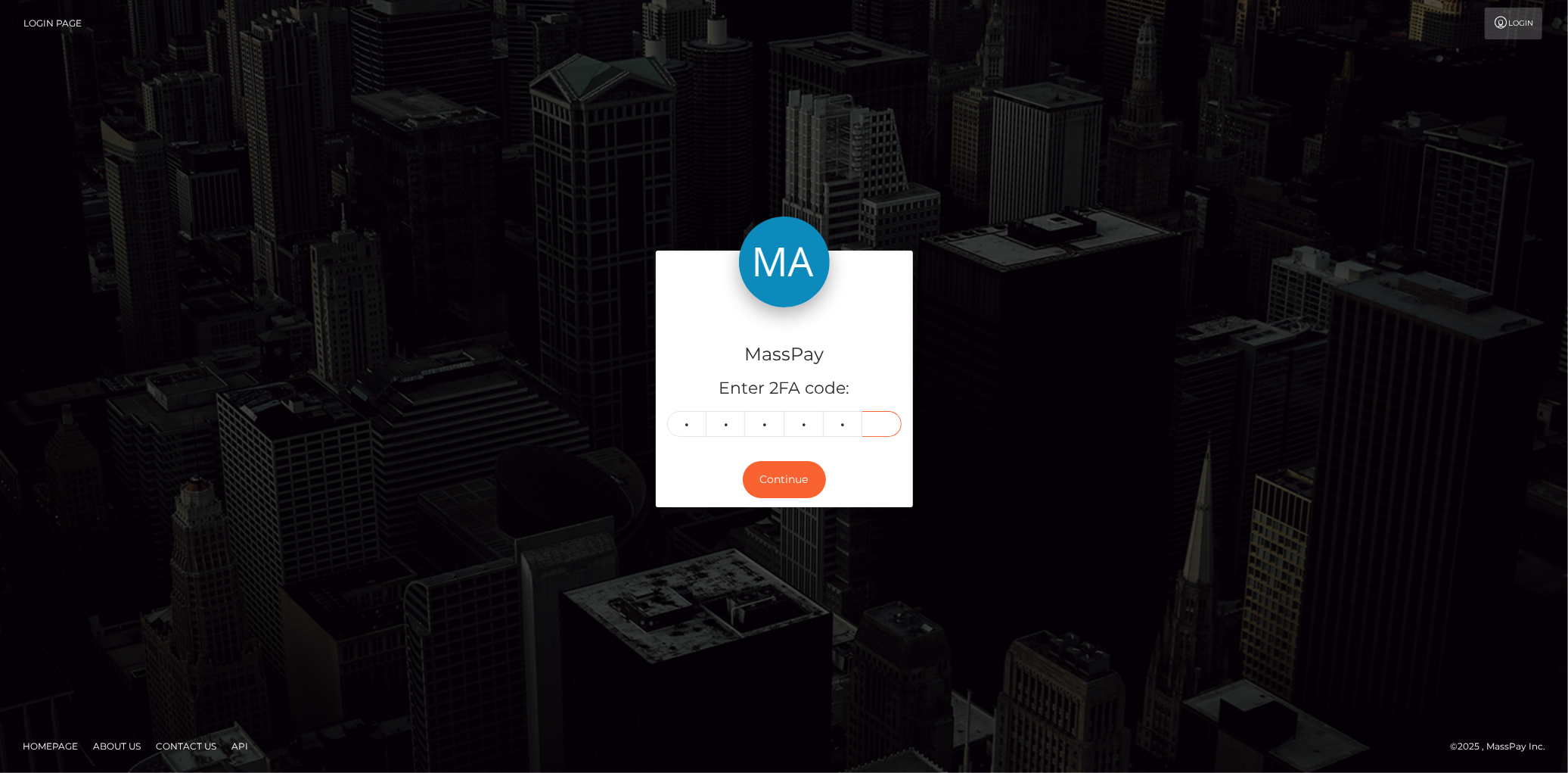
type input "4"
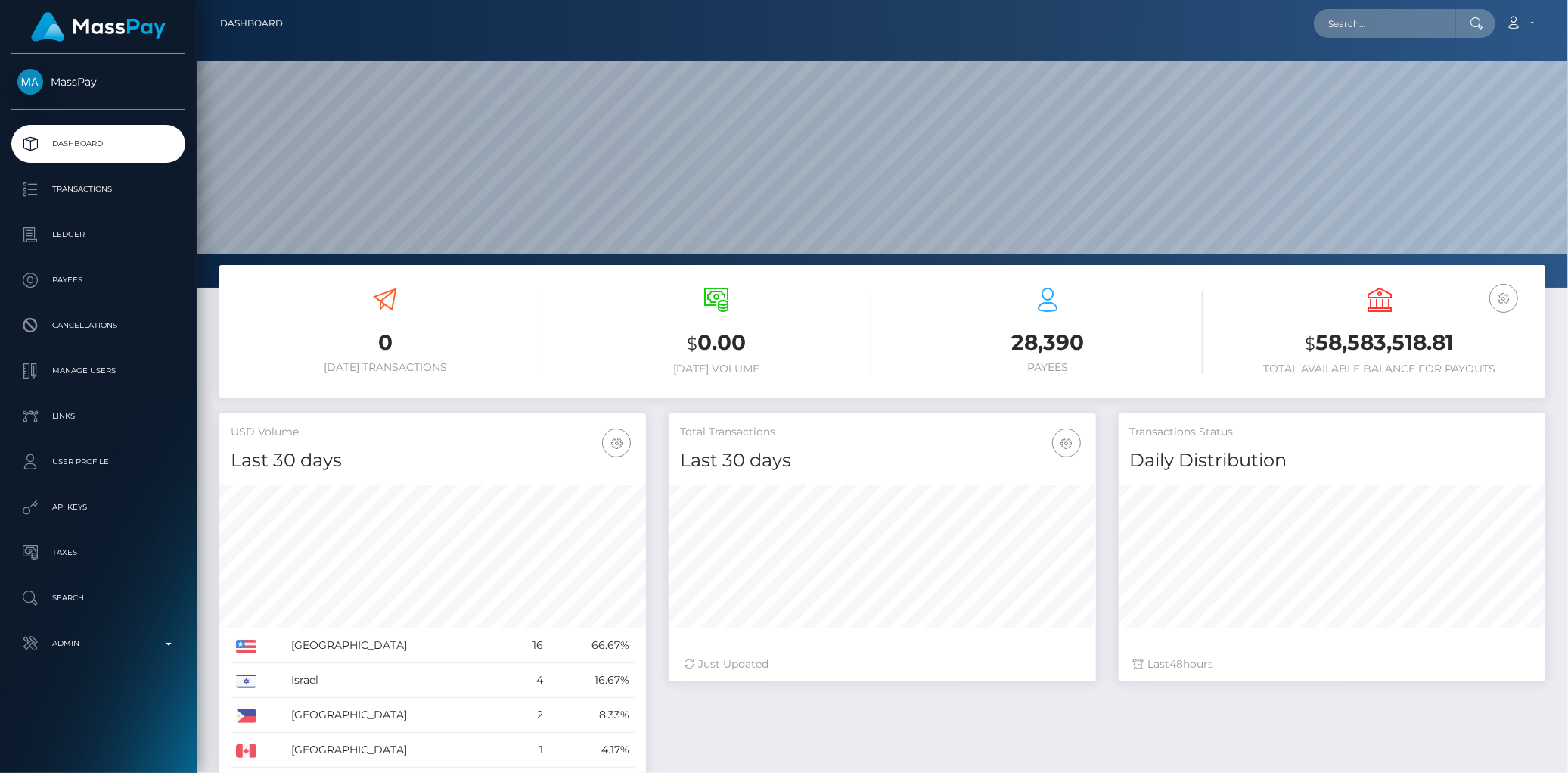
scroll to position [268, 427]
click at [1366, 19] on input "text" at bounding box center [1385, 23] width 142 height 29
paste input "poact_StLD4UEvdoVS"
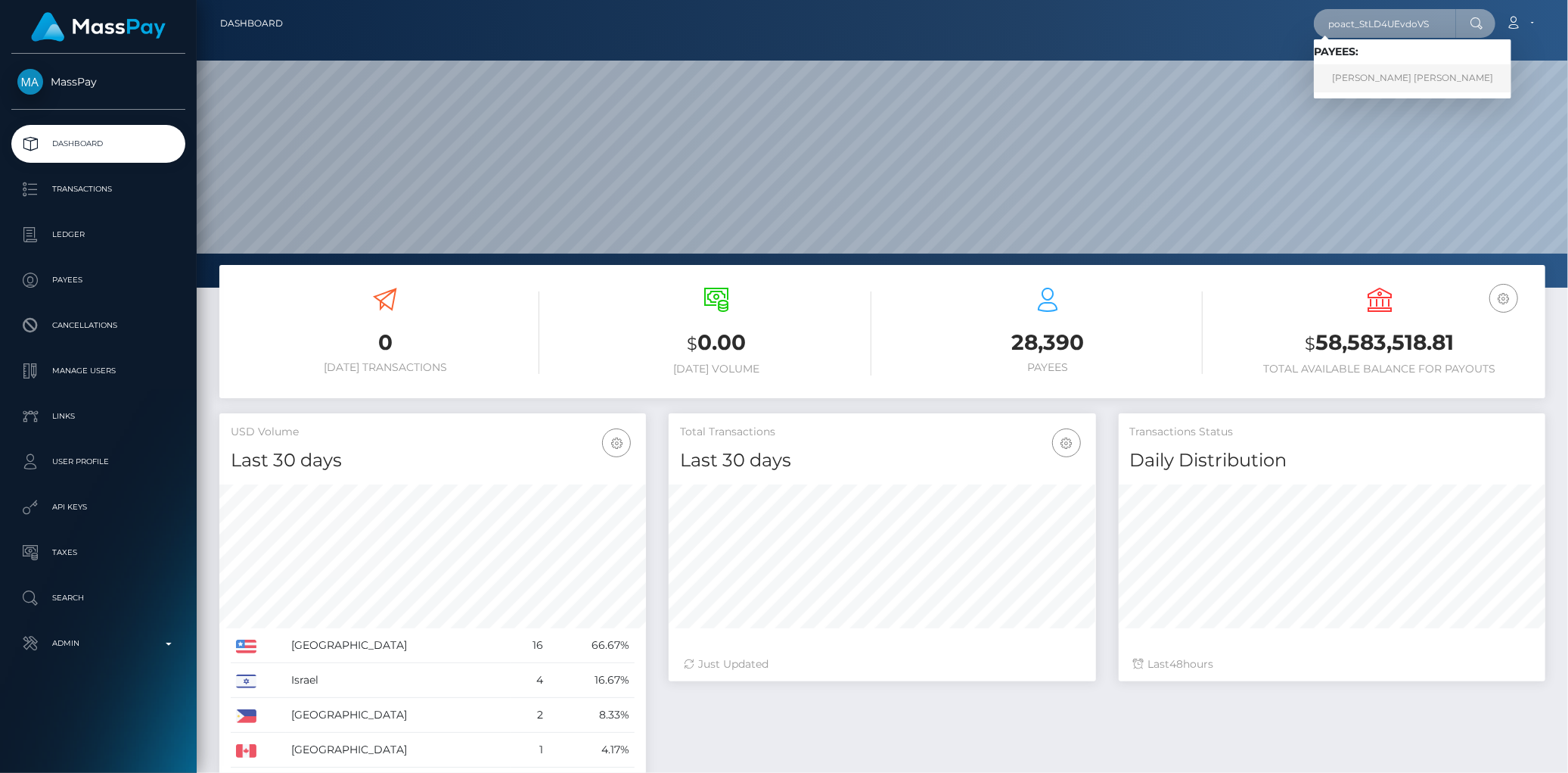
type input "poact_StLD4UEvdoVS"
click at [1369, 68] on link "[PERSON_NAME] [PERSON_NAME]" at bounding box center [1413, 78] width 198 height 28
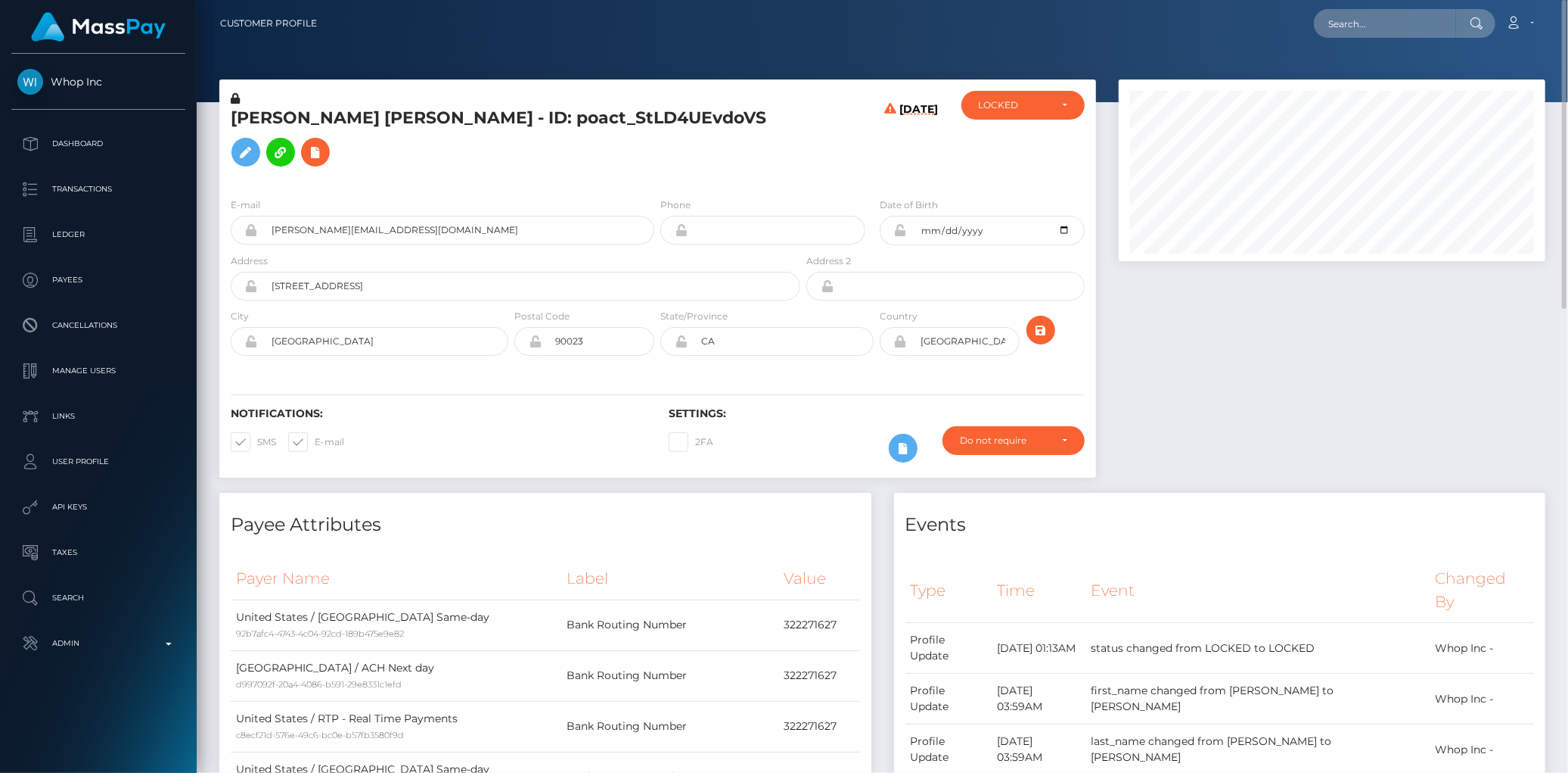
click at [435, 126] on h5 "LUIS FERNANDO GONZALEZ - ID: poact_StLD4UEvdoVS" at bounding box center [511, 141] width 561 height 67
click at [301, 167] on button at bounding box center [315, 151] width 28 height 29
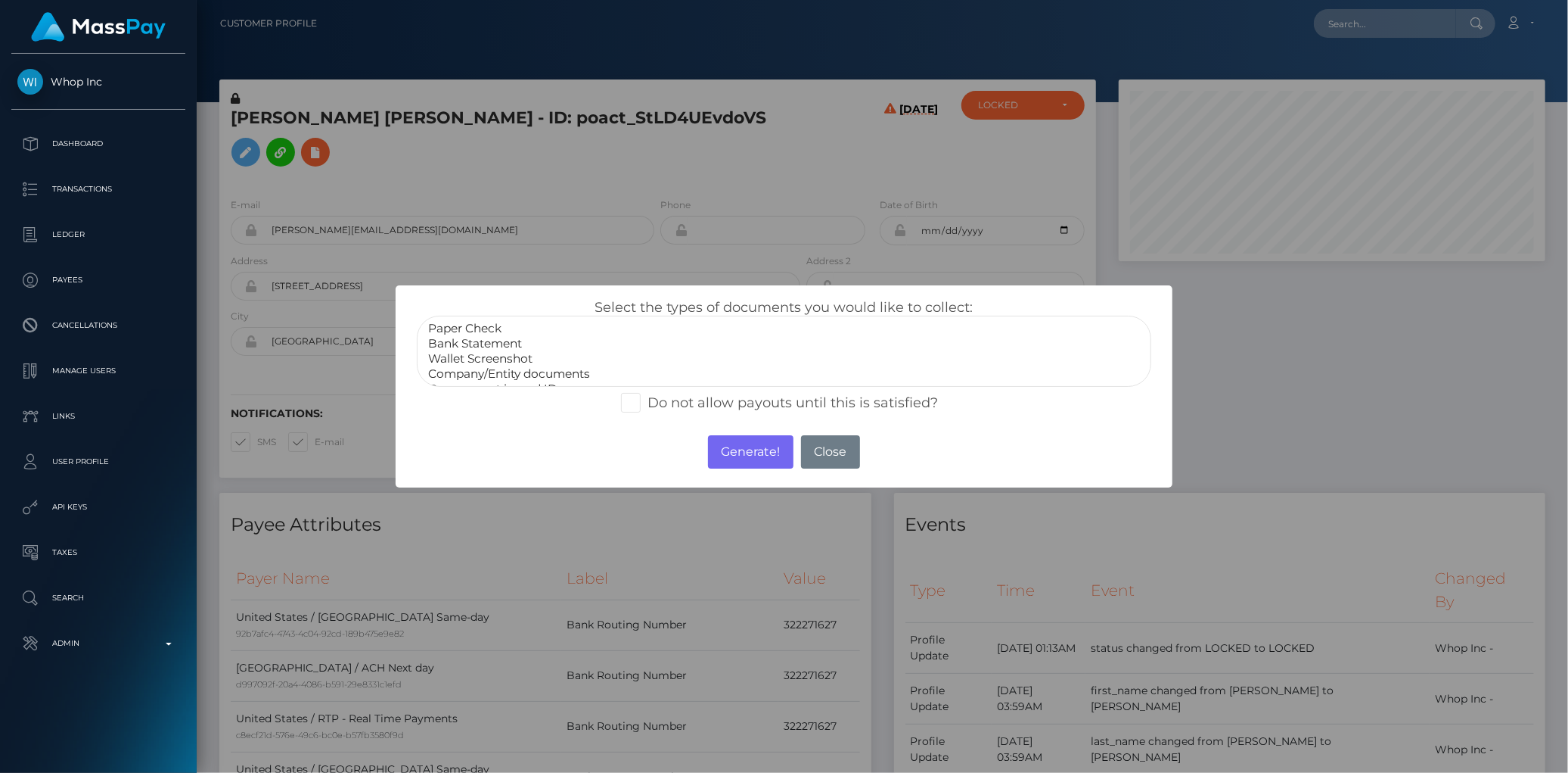
scroll to position [28, 0]
select select "Government issued ID"
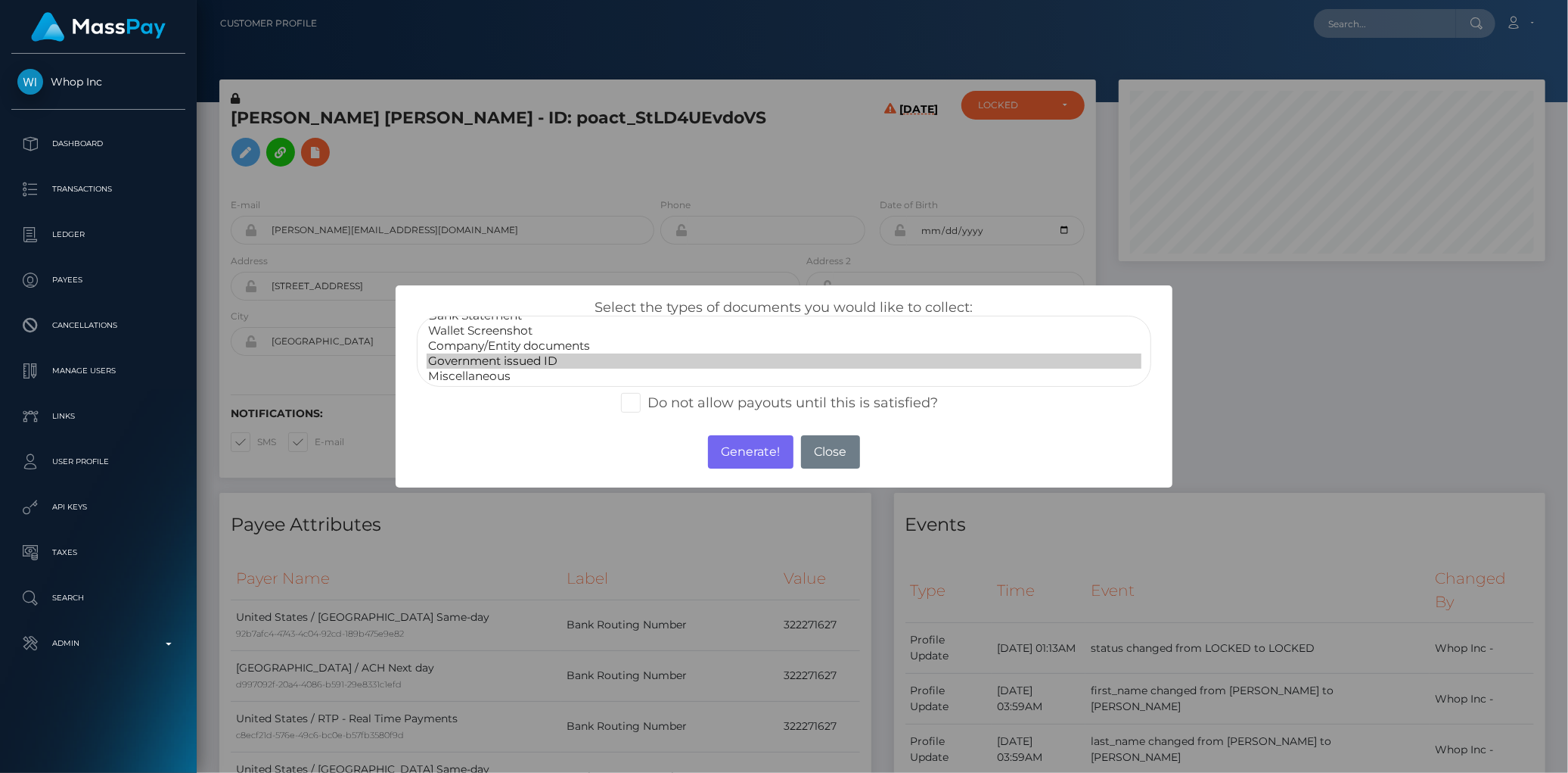
click at [510, 353] on option "Government issued ID" at bounding box center [783, 361] width 714 height 16
click at [736, 449] on button "Generate!" at bounding box center [750, 452] width 85 height 34
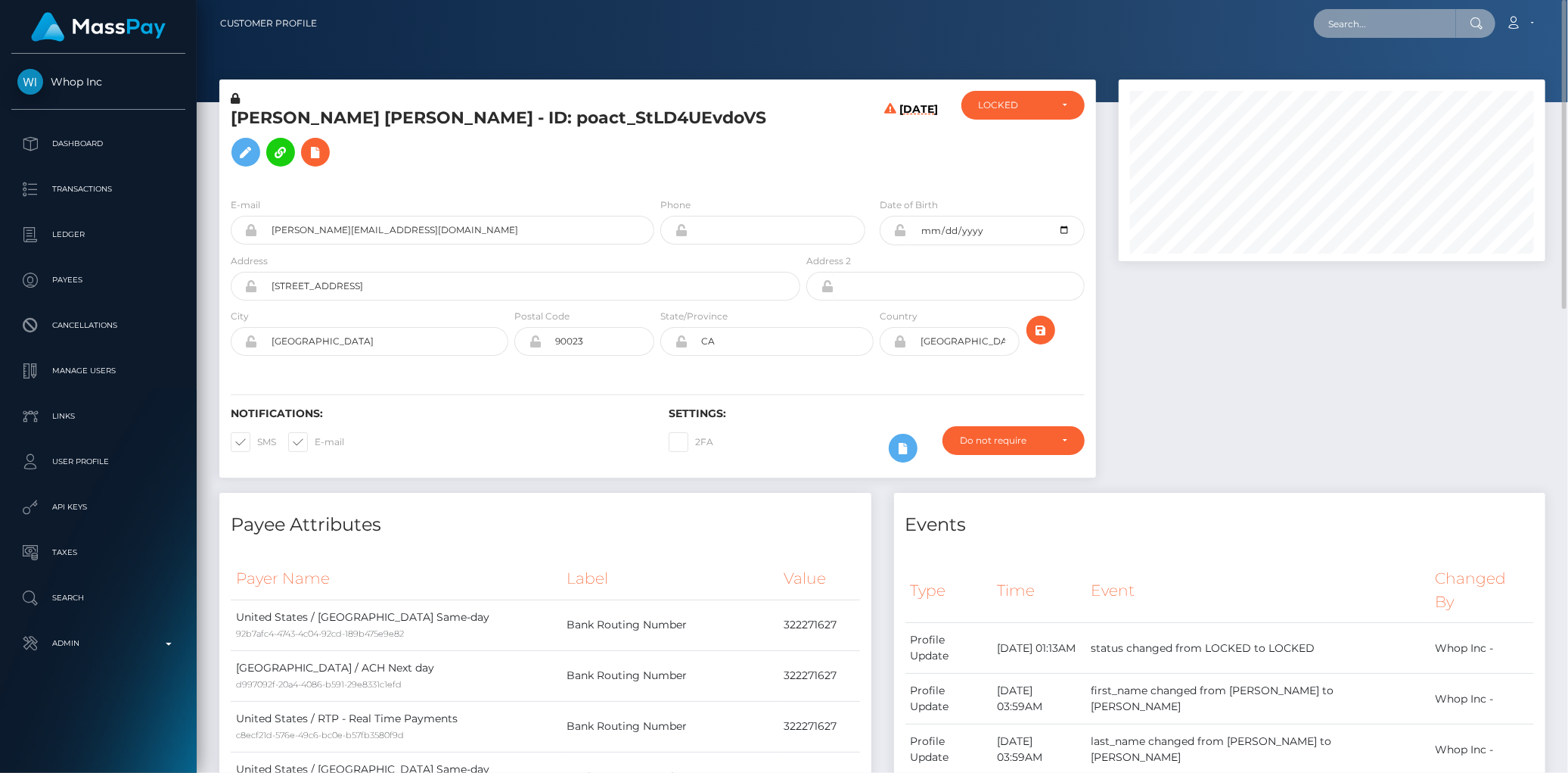
click at [1378, 10] on input "text" at bounding box center [1385, 23] width 142 height 29
paste input "poact_inUQNBMVSbjP"
type input "poact_inUQNBMVSbjP"
click at [1366, 70] on link "Rayyan Shariq" at bounding box center [1375, 78] width 121 height 28
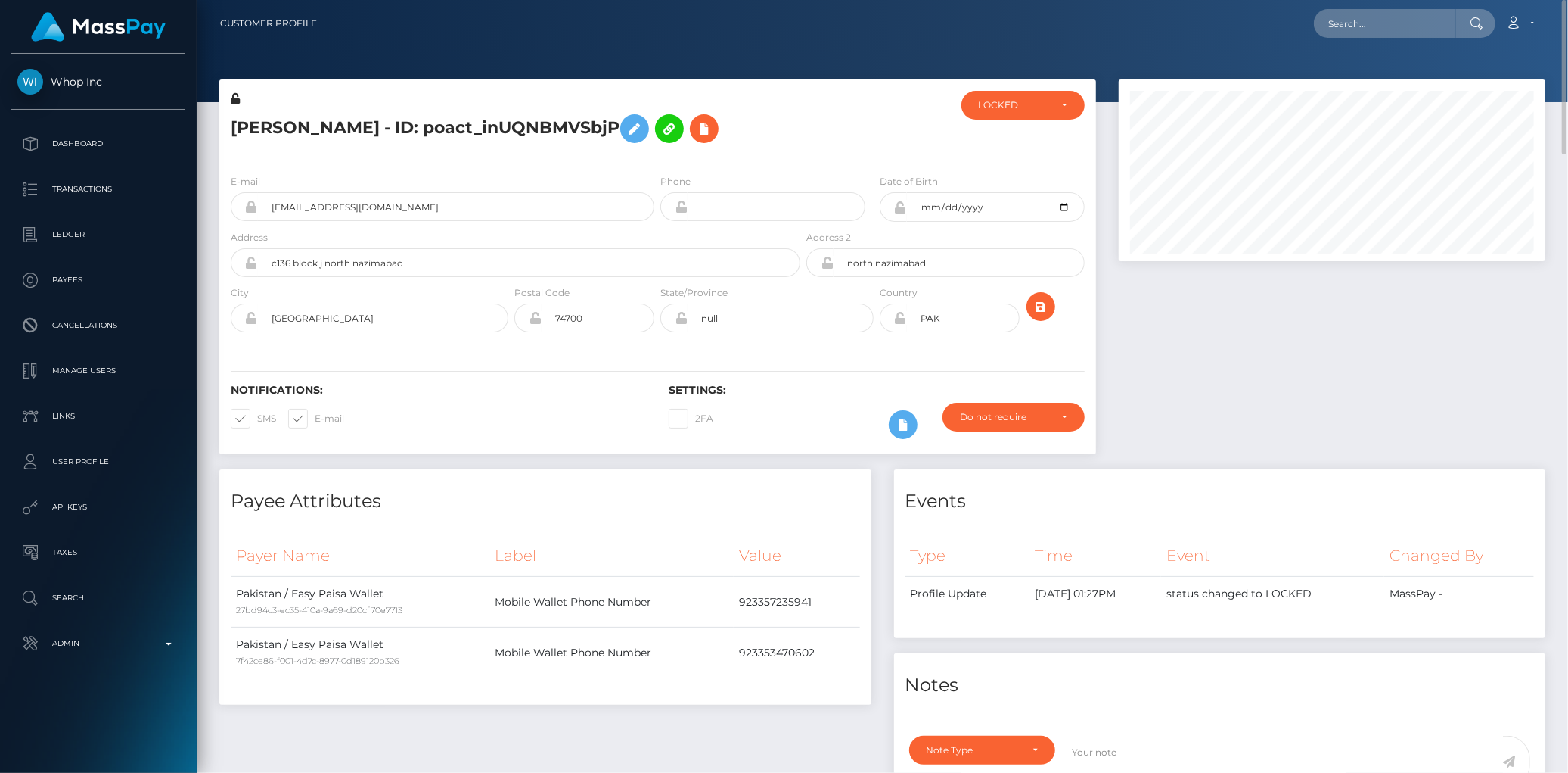
click at [497, 134] on h5 "[PERSON_NAME] - ID: poact_inUQNBMVSbjP" at bounding box center [511, 129] width 561 height 44
copy h5 "[PERSON_NAME] - ID: poact_inUQNBMVSbjP"
